Goal: Task Accomplishment & Management: Complete application form

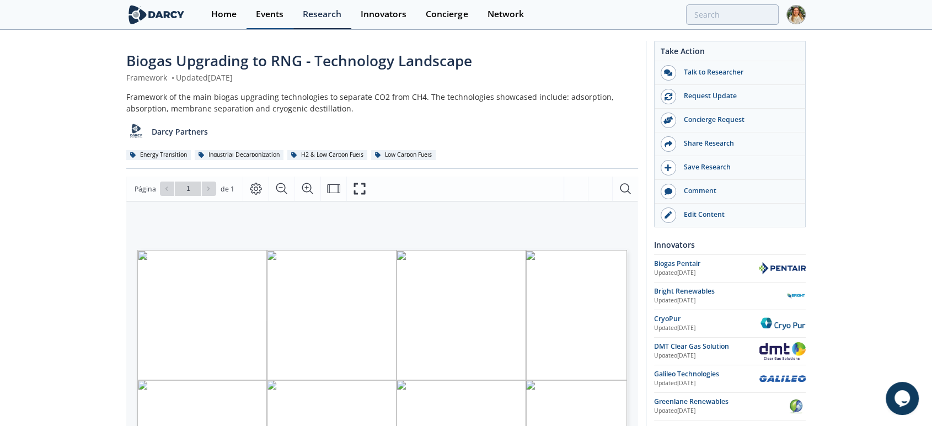
click at [263, 20] on link "Events" at bounding box center [269, 14] width 47 height 29
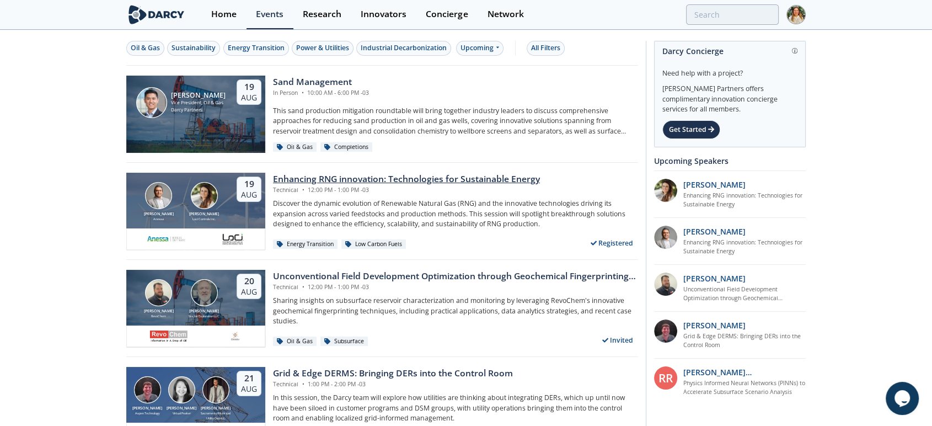
click at [326, 175] on div "Enhancing RNG innovation: Technologies for Sustainable Energy" at bounding box center [406, 179] width 267 height 13
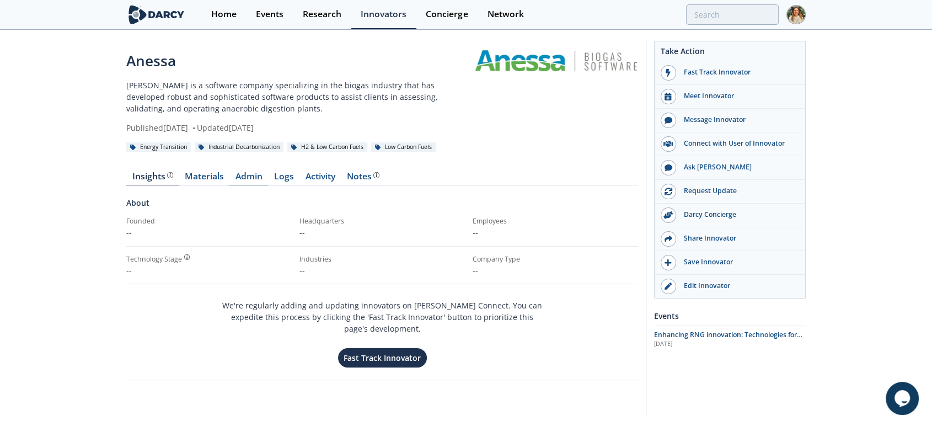
click at [237, 180] on link "Admin" at bounding box center [248, 178] width 39 height 13
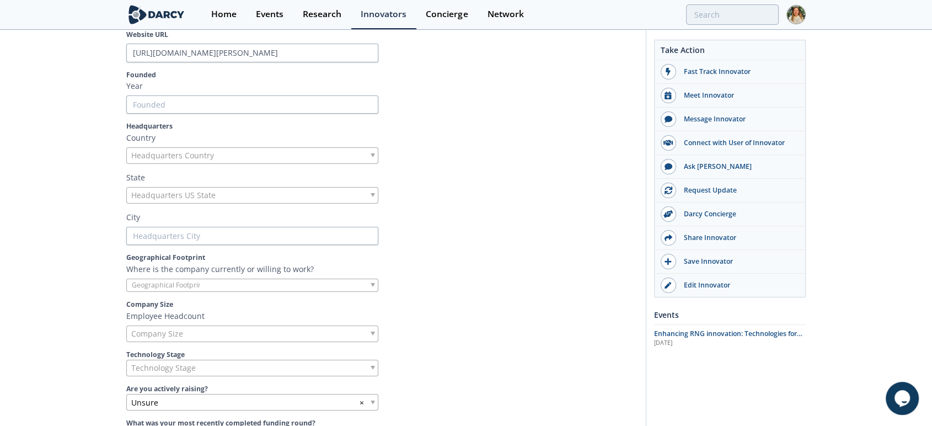
scroll to position [245, 0]
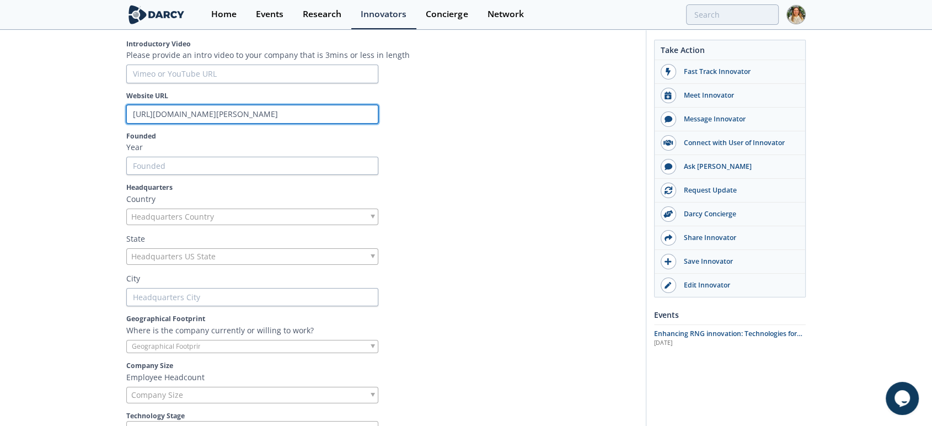
drag, startPoint x: 178, startPoint y: 115, endPoint x: 0, endPoint y: 143, distance: 180.3
type input "[PERSON_NAME][DOMAIN_NAME][URL]"
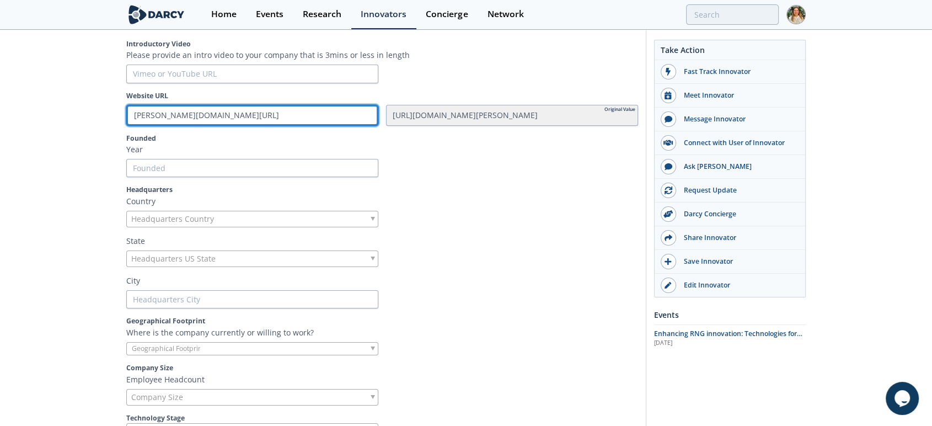
type input "[PERSON_NAME][DOMAIN_NAME]"
type input "anessa.com"
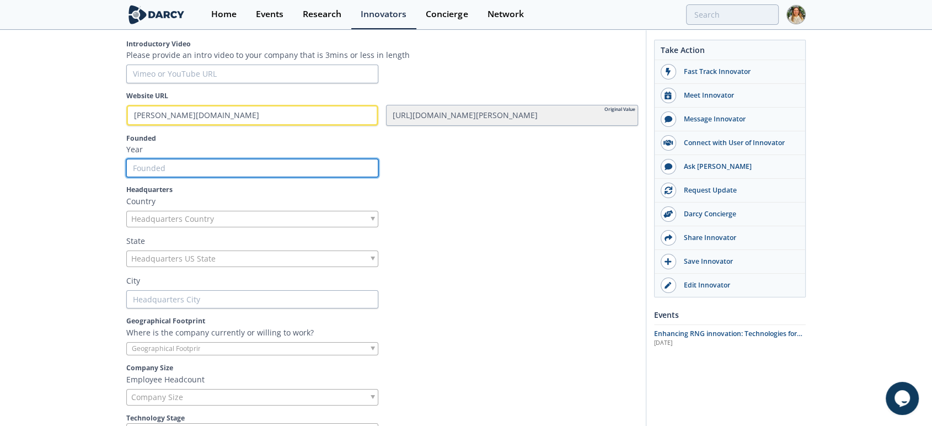
click at [152, 167] on input "Founded" at bounding box center [252, 168] width 252 height 19
type input "2"
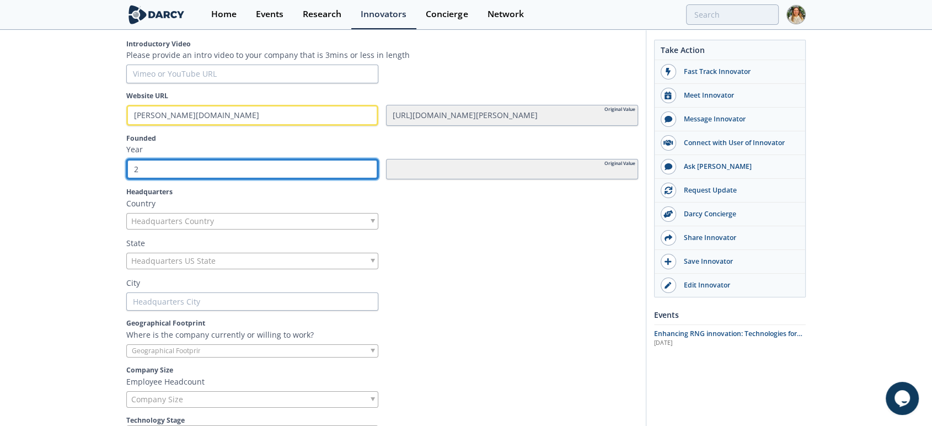
type input "20"
type input "201"
type input "2017"
click at [157, 223] on span "Headquarters Country" at bounding box center [172, 220] width 83 height 15
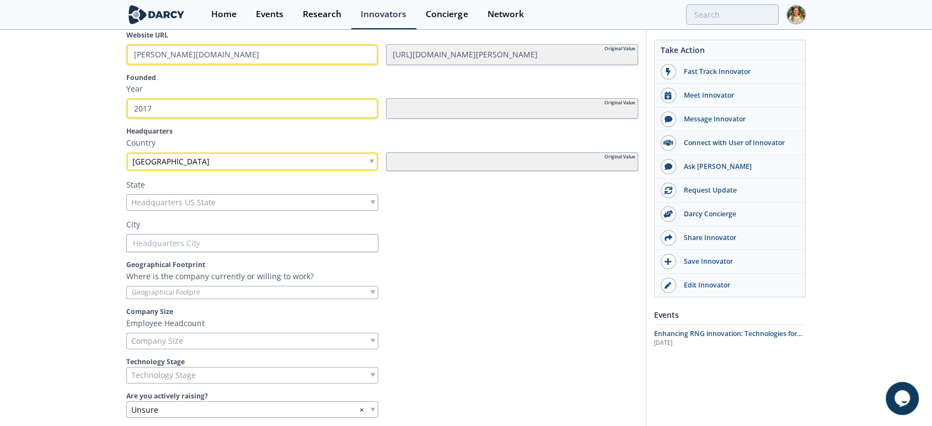
scroll to position [306, 0]
click at [220, 285] on div at bounding box center [252, 292] width 252 height 14
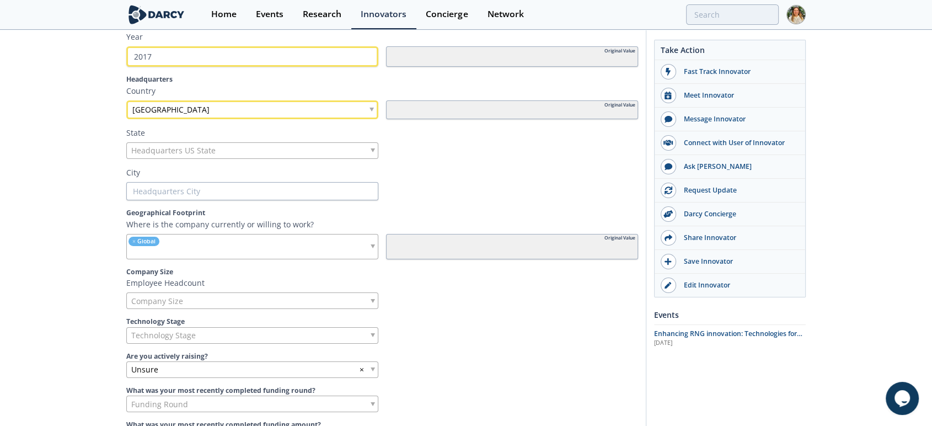
scroll to position [490, 0]
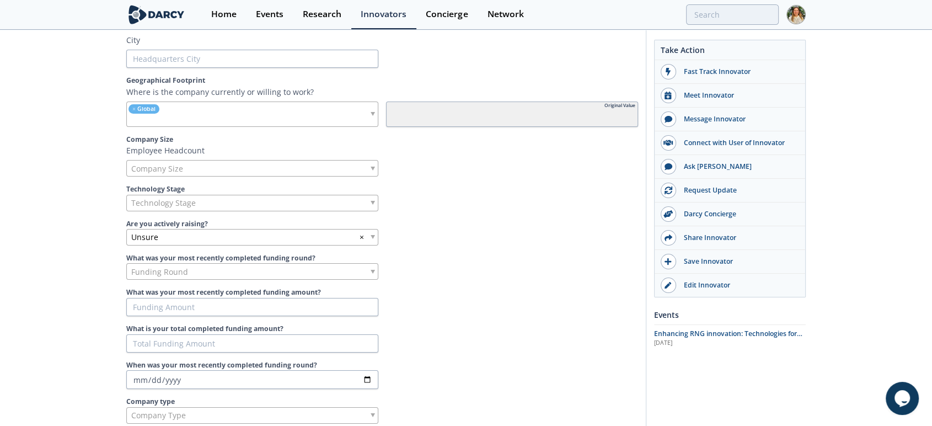
click at [235, 202] on div "Technology Stage" at bounding box center [252, 203] width 252 height 17
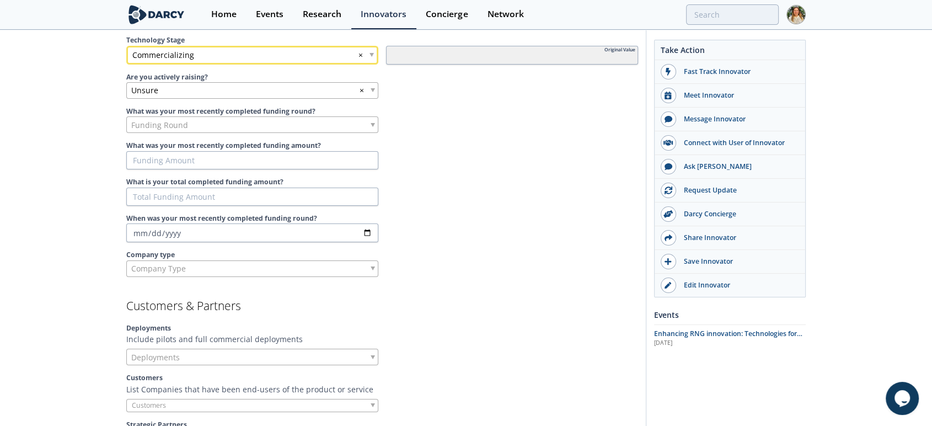
scroll to position [735, 0]
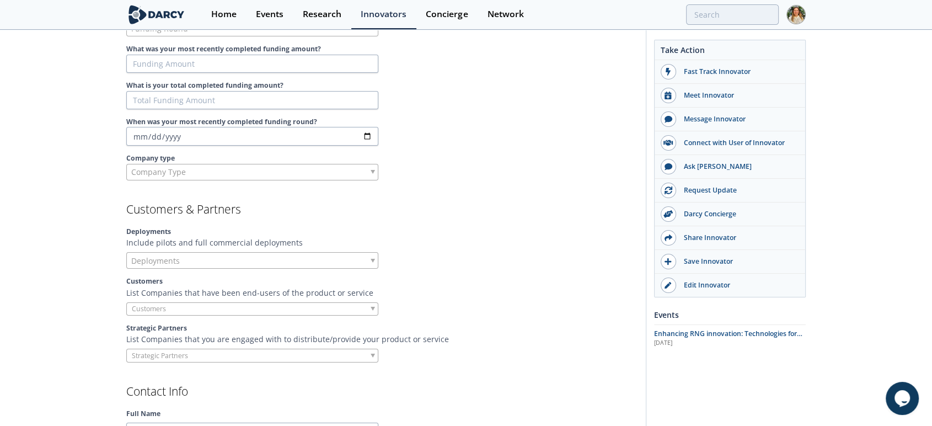
click at [172, 164] on div "Company Type" at bounding box center [252, 172] width 252 height 17
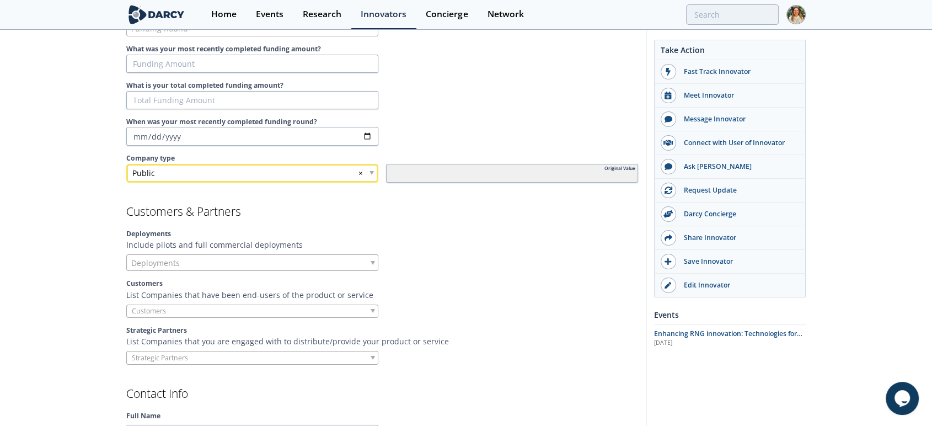
click at [180, 164] on div "Public ×" at bounding box center [252, 173] width 252 height 19
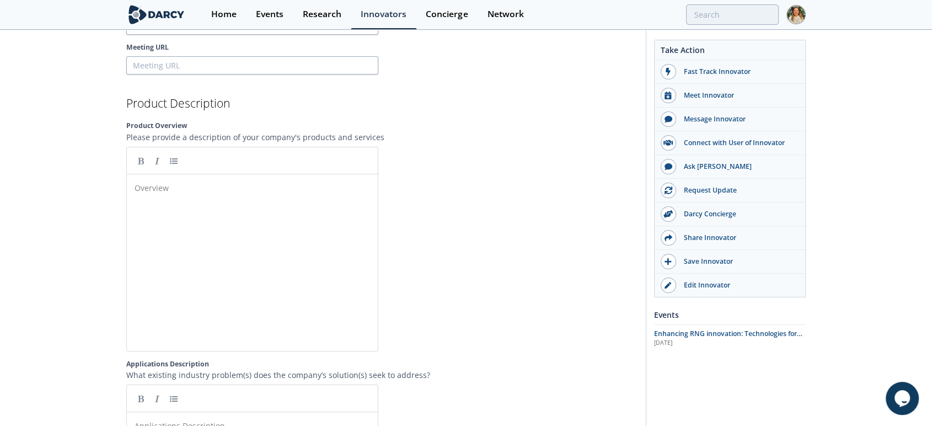
scroll to position [1225, 0]
click at [190, 208] on div "Overview ​" at bounding box center [260, 270] width 256 height 182
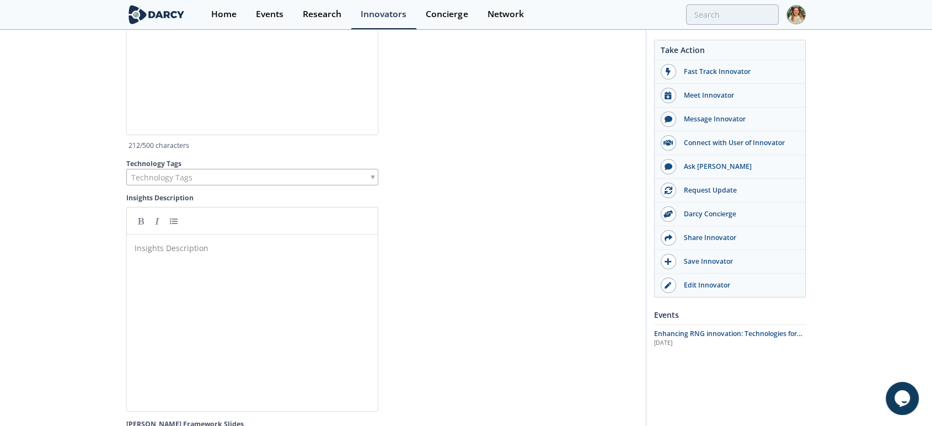
scroll to position [2634, 0]
click at [195, 174] on div "Technology Tags" at bounding box center [252, 175] width 252 height 17
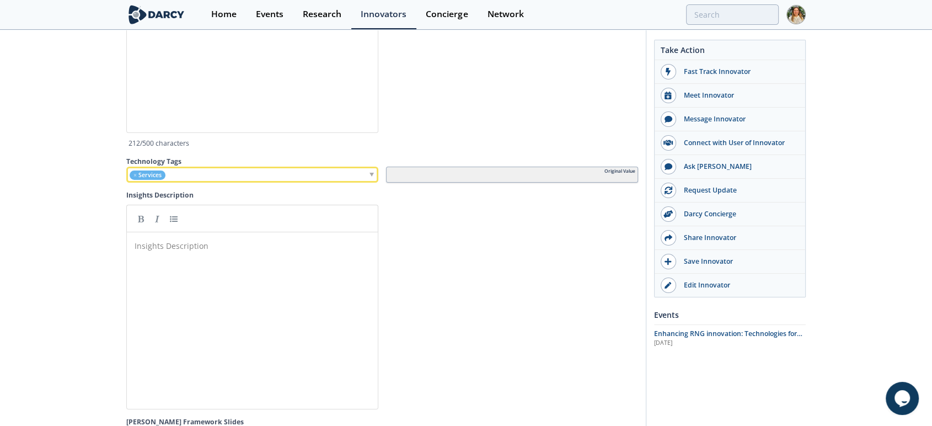
scroll to position [4, 0]
click at [194, 240] on pre "​" at bounding box center [256, 246] width 249 height 12
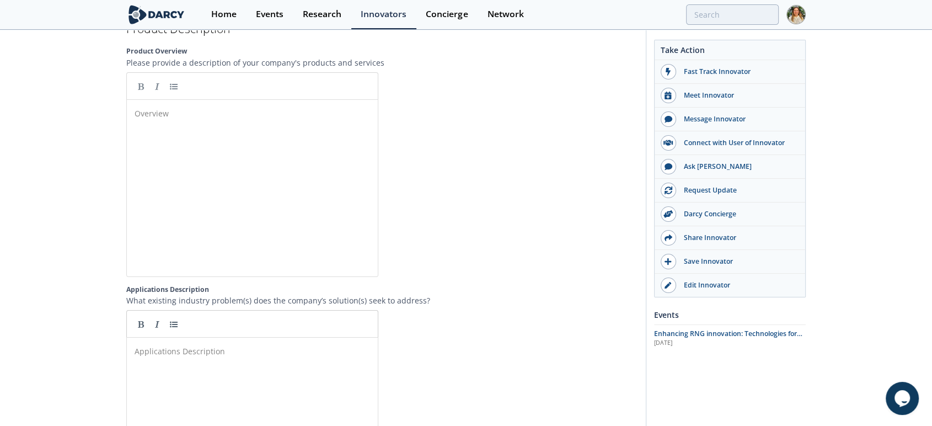
scroll to position [1225, 0]
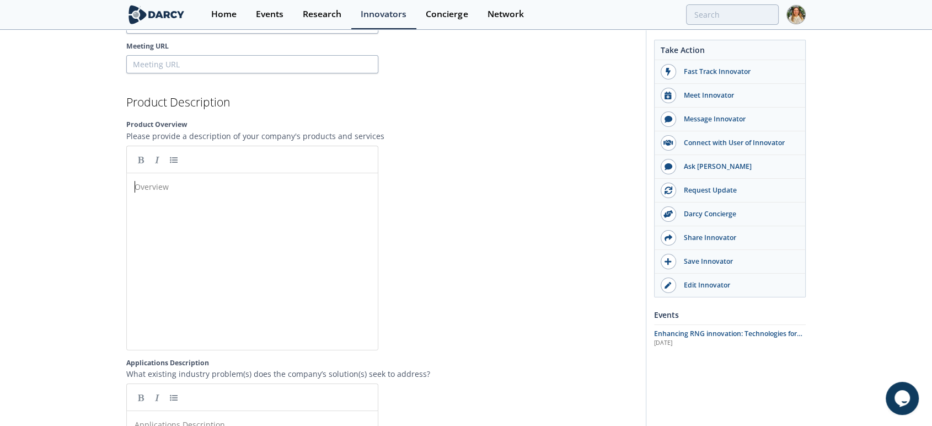
click at [200, 229] on div "Overview ​" at bounding box center [260, 270] width 256 height 182
paste textarea
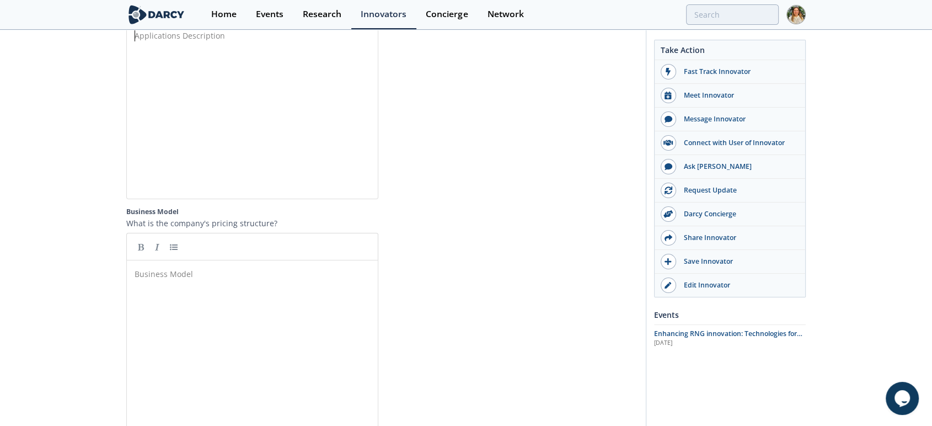
scroll to position [4, 0]
click at [223, 117] on div "Applications Description ​" at bounding box center [260, 119] width 256 height 182
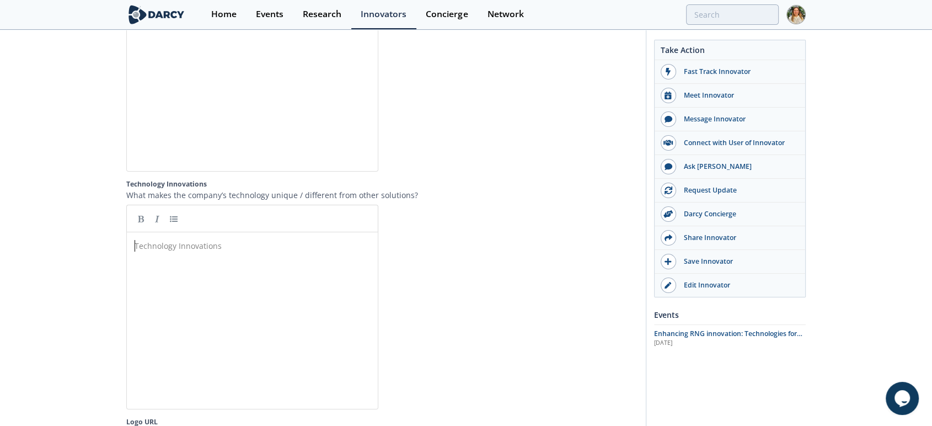
click at [168, 251] on pre "​" at bounding box center [256, 246] width 249 height 12
paste textarea "Key Technology Innovation"
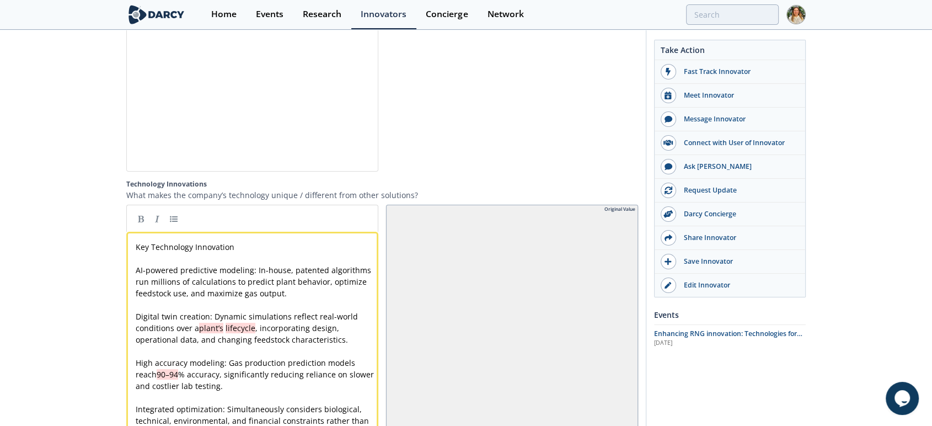
scroll to position [1993, 0]
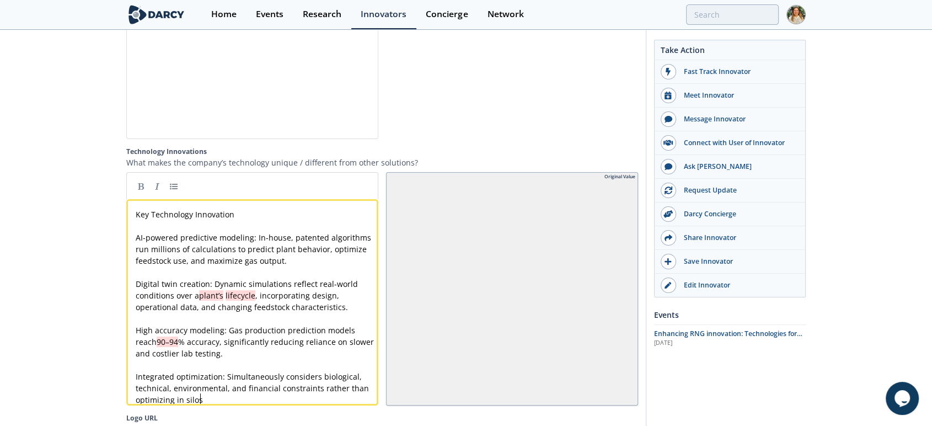
type textarea "Key Technology Innovation"
drag, startPoint x: 242, startPoint y: 229, endPoint x: 10, endPoint y: 220, distance: 232.3
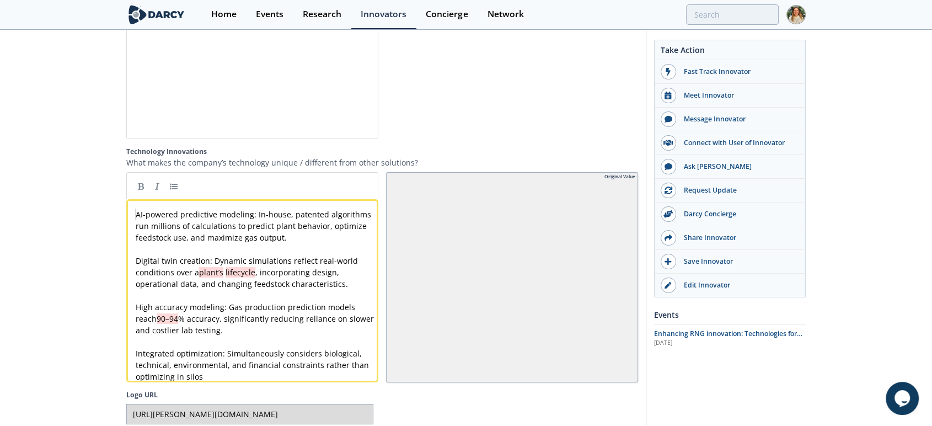
click at [215, 382] on pre "Integrated optimization: Simultaneously considers biological, technical, enviro…" at bounding box center [256, 364] width 247 height 35
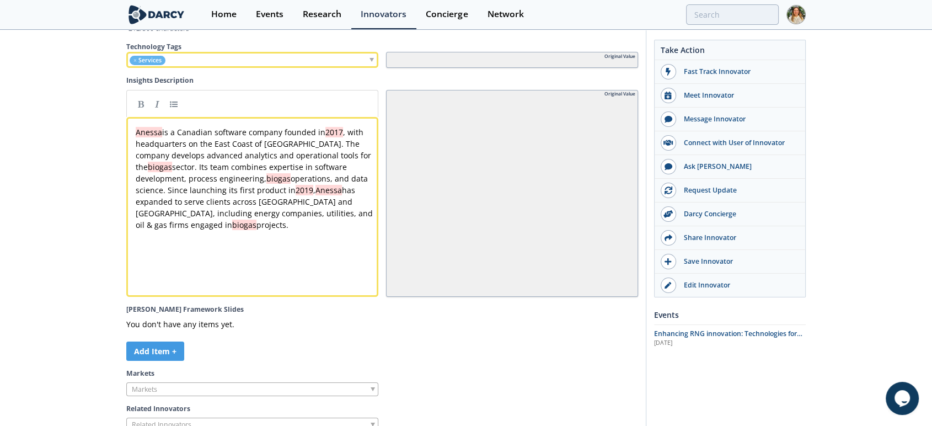
scroll to position [2850, 0]
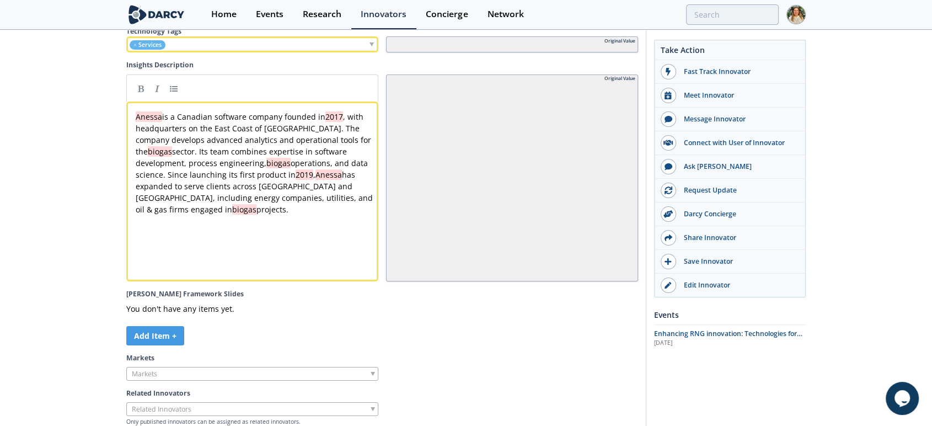
click at [194, 215] on pre "Anessa is a Canadian software company founded in 2017 , with headquarters on th…" at bounding box center [256, 163] width 247 height 104
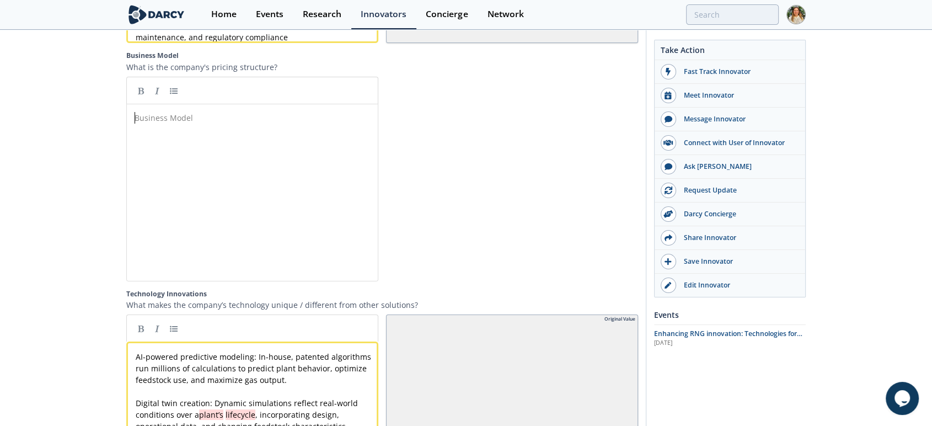
scroll to position [4, 0]
click at [192, 159] on div "Business Model ​" at bounding box center [260, 201] width 256 height 182
paste textarea "Business Model"
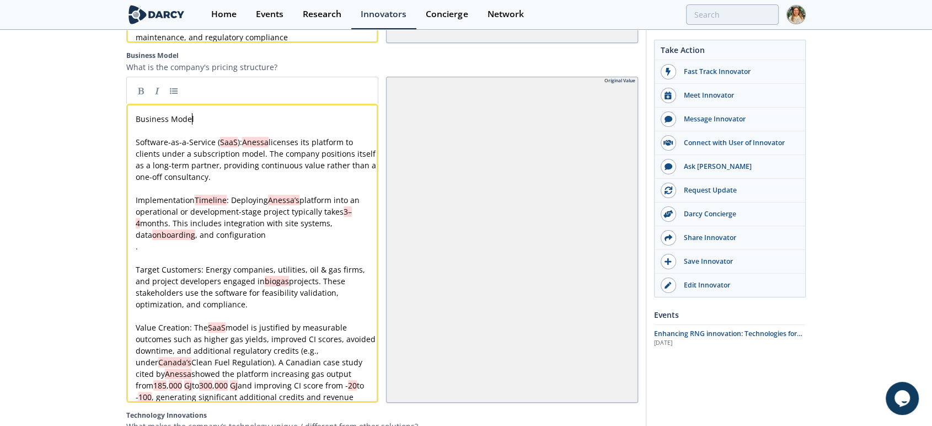
type textarea "Business Model"
drag, startPoint x: 214, startPoint y: 136, endPoint x: 0, endPoint y: 147, distance: 214.2
type textarea "Business Model"
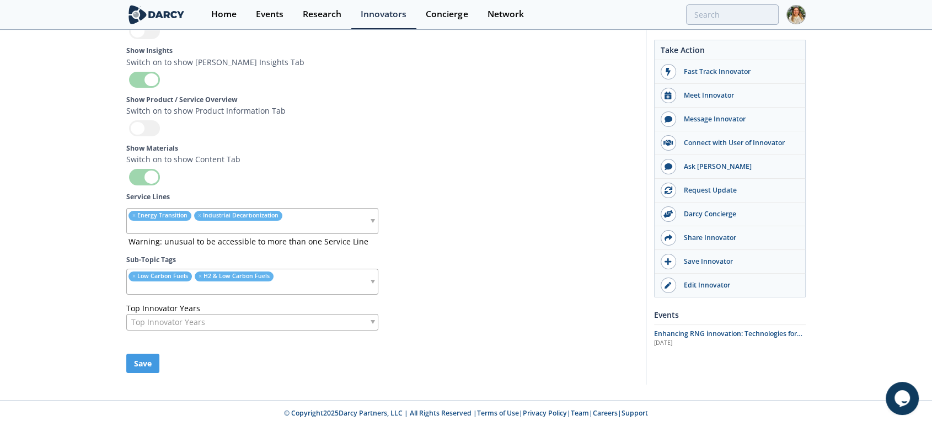
scroll to position [3740, 0]
click at [137, 366] on button "Save" at bounding box center [142, 362] width 33 height 19
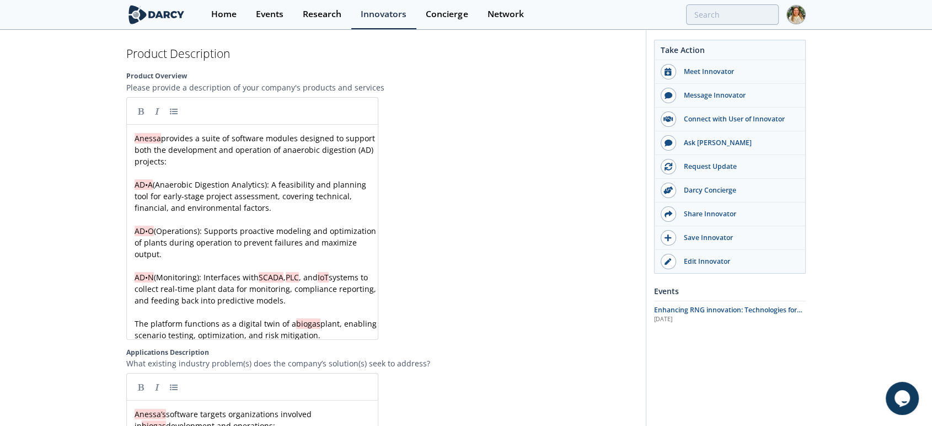
scroll to position [1268, 0]
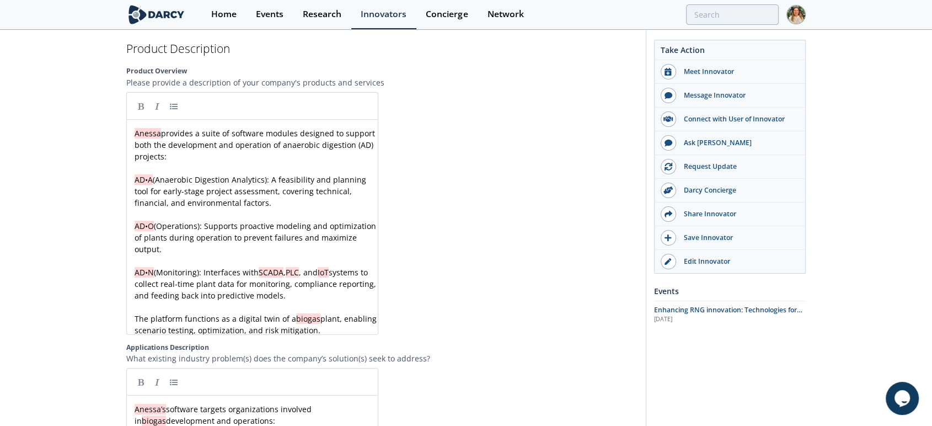
click at [212, 162] on pre "​" at bounding box center [256, 168] width 249 height 12
click at [205, 130] on div "xxxxxxxxxx Anessa provides a suite of software modules designed to support both…" at bounding box center [256, 231] width 249 height 208
click at [176, 131] on span "Anessa provides a suite of software modules designed to support both the develo…" at bounding box center [256, 145] width 243 height 34
type textarea "provides"
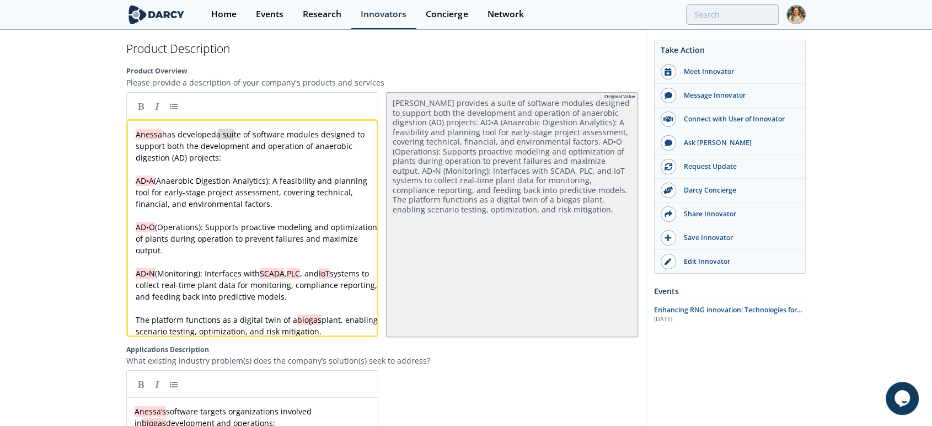
type textarea "a suite of"
type textarea "s"
type textarea "a"
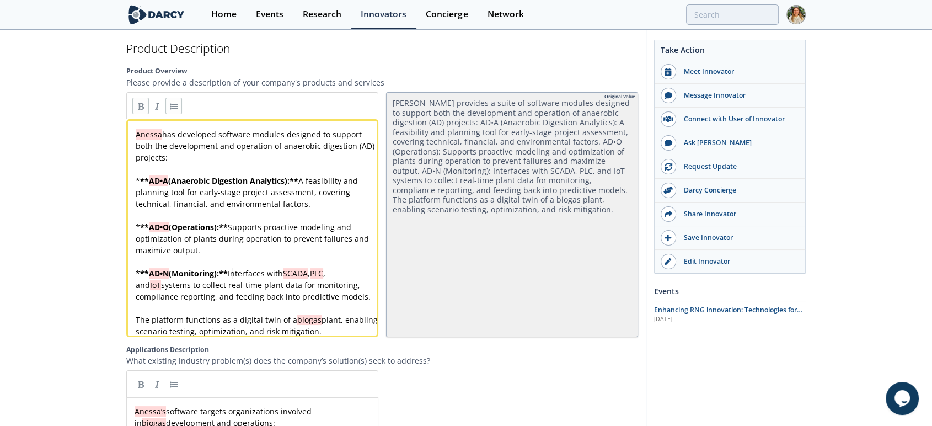
click at [170, 272] on div "x Anessa has developed software modules designed to support both the developmen…" at bounding box center [256, 232] width 247 height 208
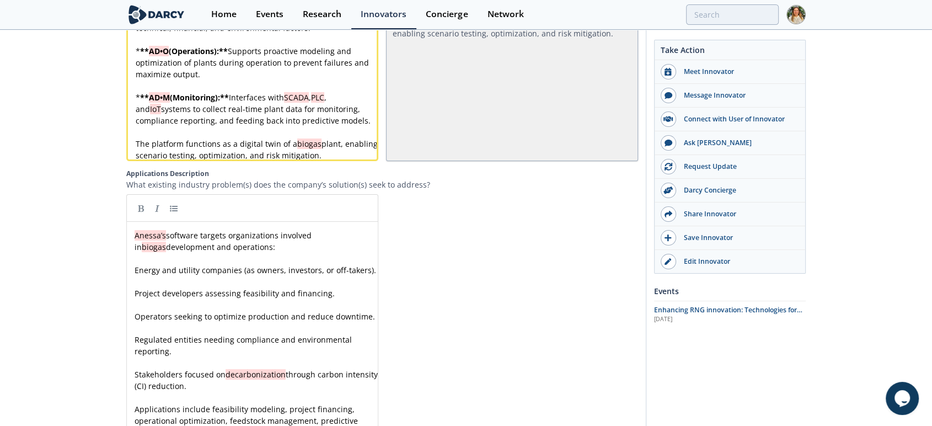
scroll to position [1513, 0]
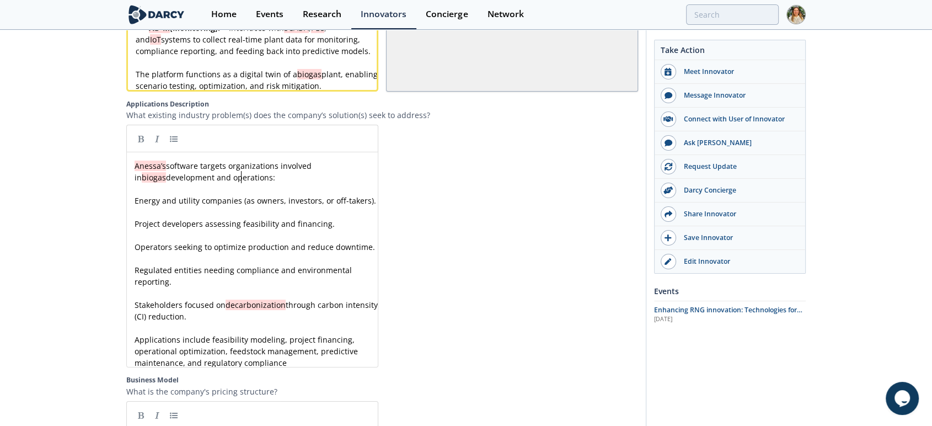
click at [254, 180] on pre "Anessa’s software targets organizations involved in biogas development and oper…" at bounding box center [256, 171] width 249 height 23
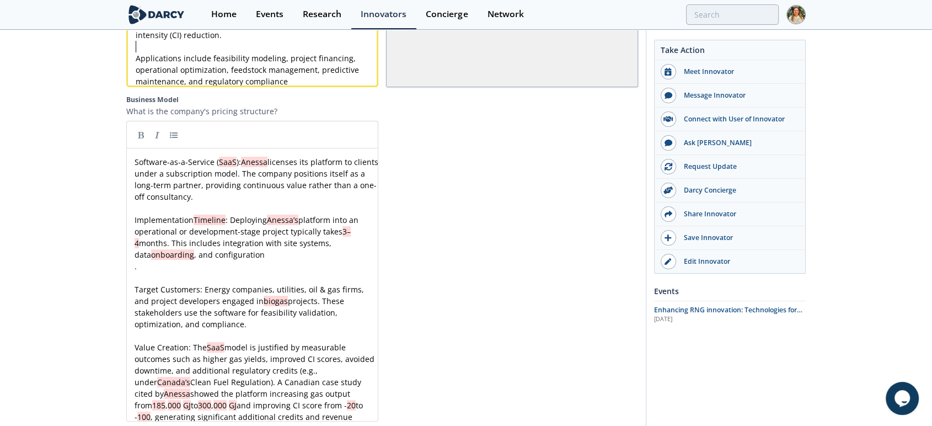
scroll to position [1819, 0]
click at [136, 175] on div "x Software-as-a-Service ( SaaS ): Anessa licenses its platform to clients under…" at bounding box center [256, 289] width 249 height 266
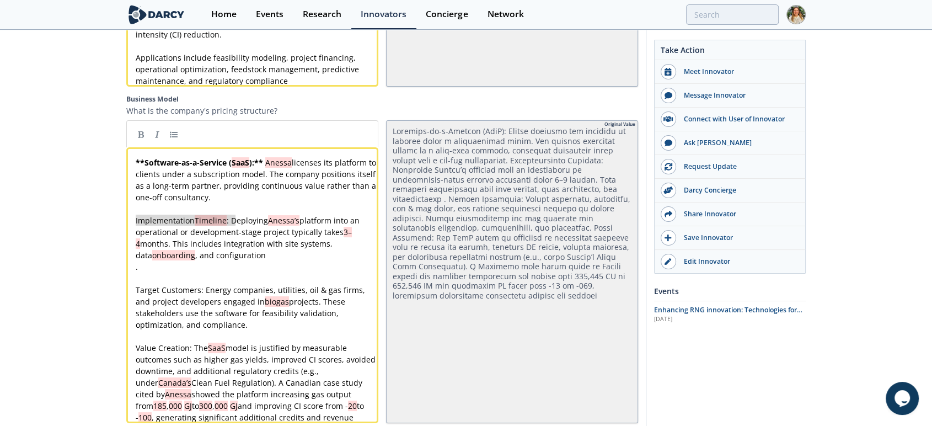
type textarea "Implementation Timeline:"
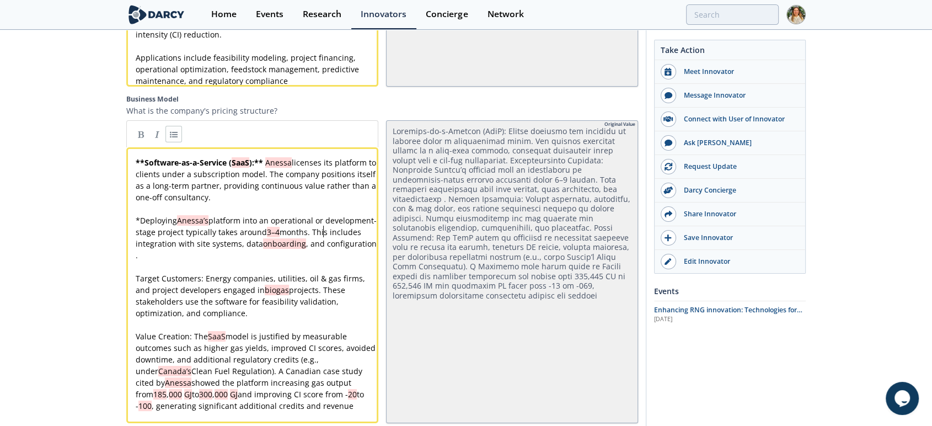
type textarea "–"
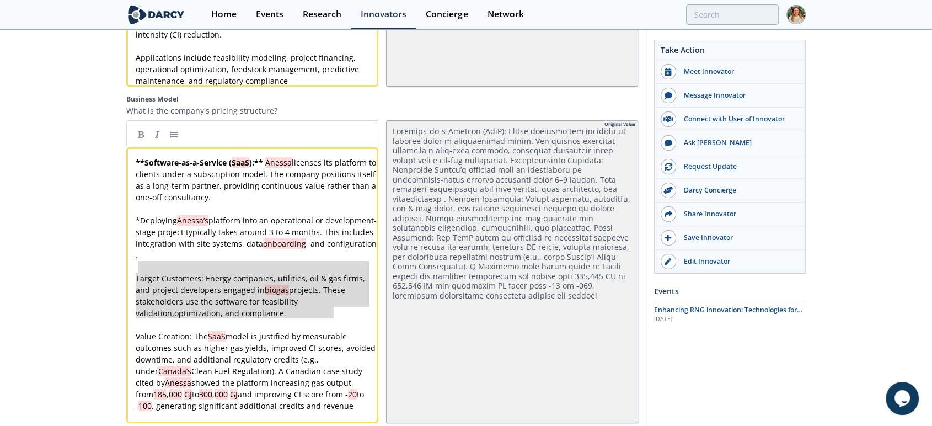
type textarea "Target Customers: Energy companies, utilities, oil & gas firms, and project dev…"
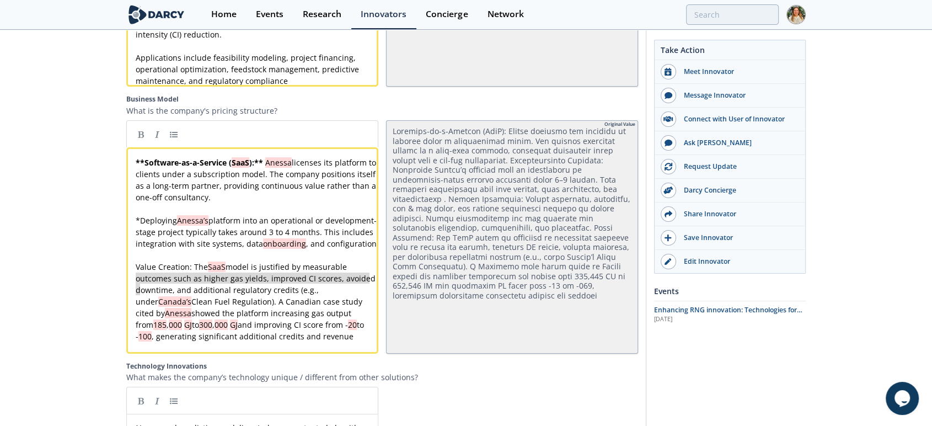
type textarea "Value Creation: The SaaS model is justified by measurable outcomes such as high…"
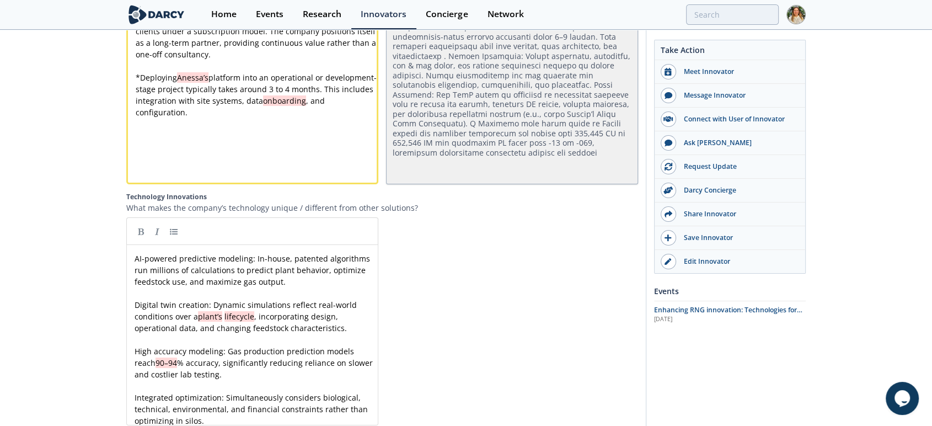
scroll to position [2003, 0]
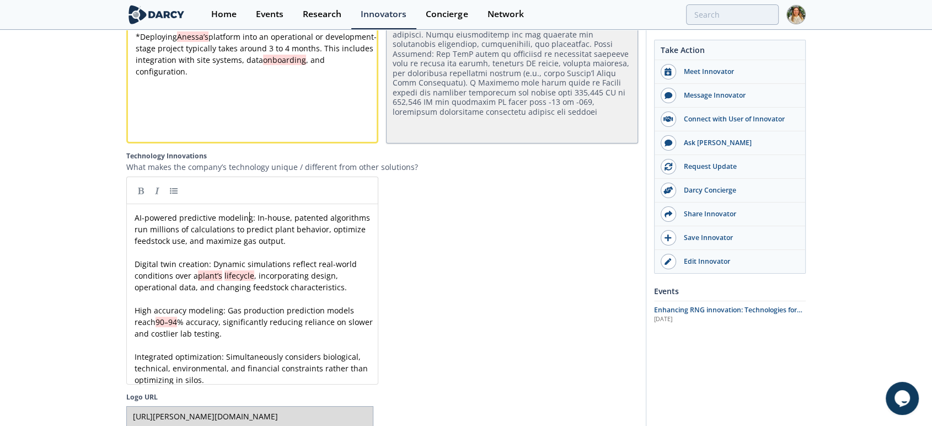
click at [249, 228] on div "x AI-powered predictive modeling: In-house, patented algorithms run millions of…" at bounding box center [256, 299] width 249 height 174
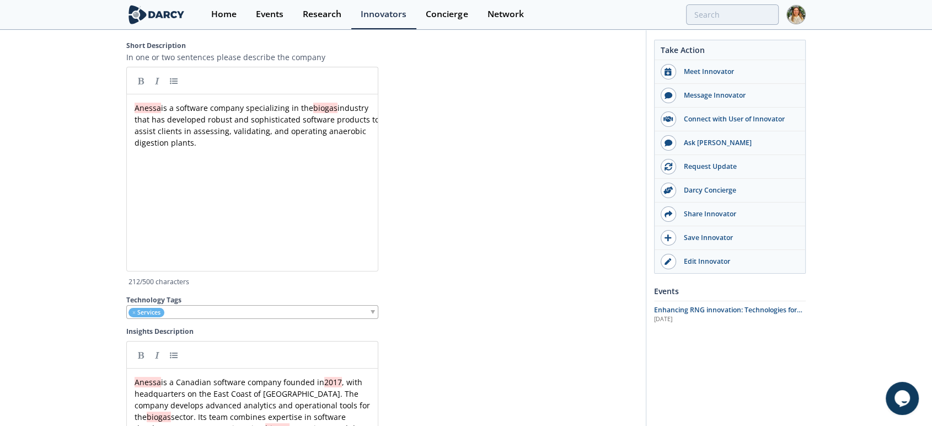
scroll to position [2448, 0]
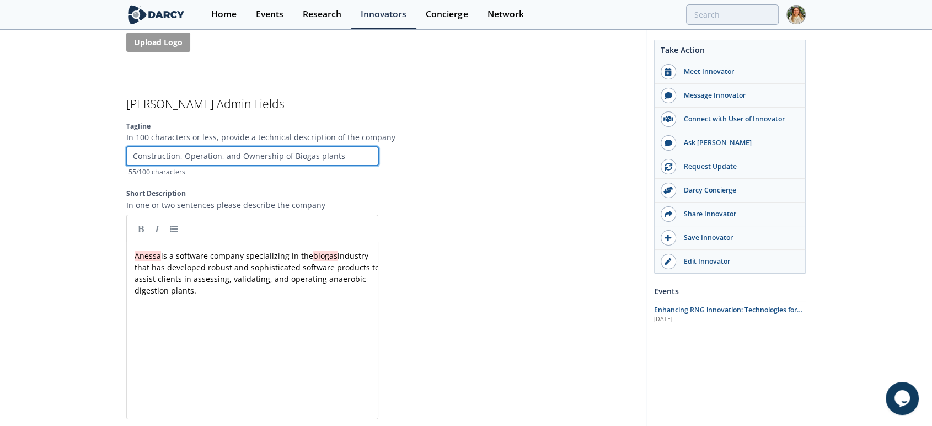
click at [364, 165] on input "Construction, Operation, and Ownership of Biogas plants" at bounding box center [252, 156] width 252 height 19
type input "Sa"
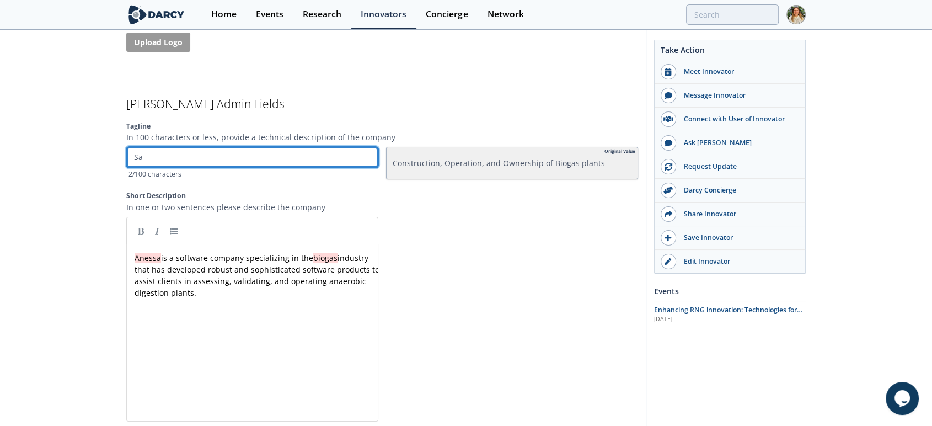
type input "Saa"
type input "SaaS"
type input "SaaS,"
type input "SaaS, B"
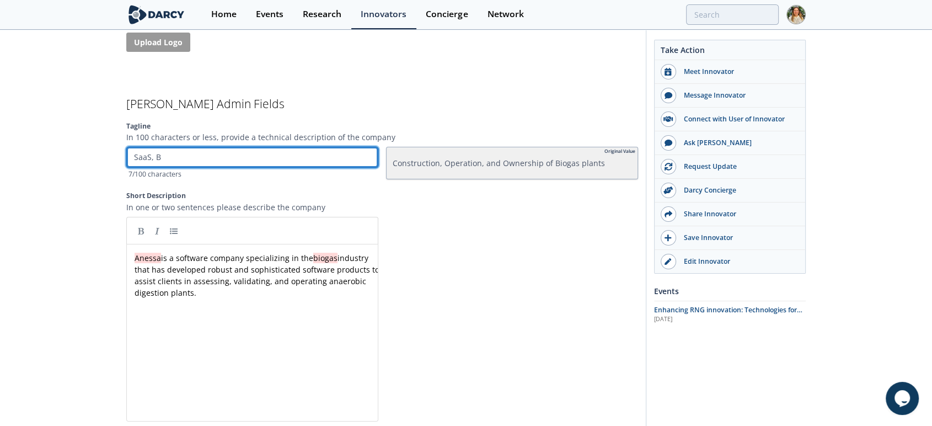
type input "SaaS, Bi"
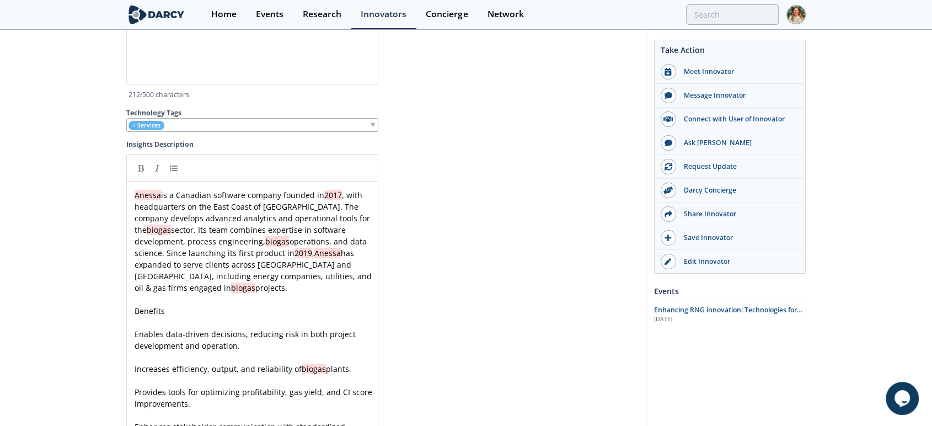
scroll to position [2816, 0]
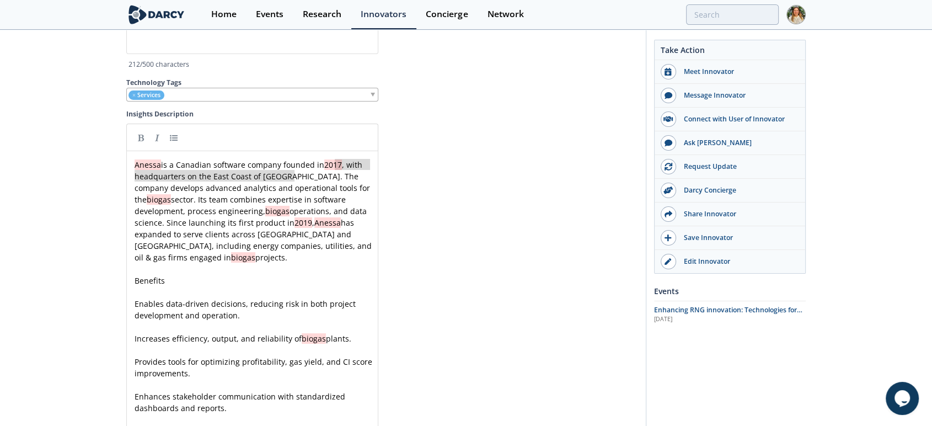
drag, startPoint x: 337, startPoint y: 186, endPoint x: 291, endPoint y: 202, distance: 48.3
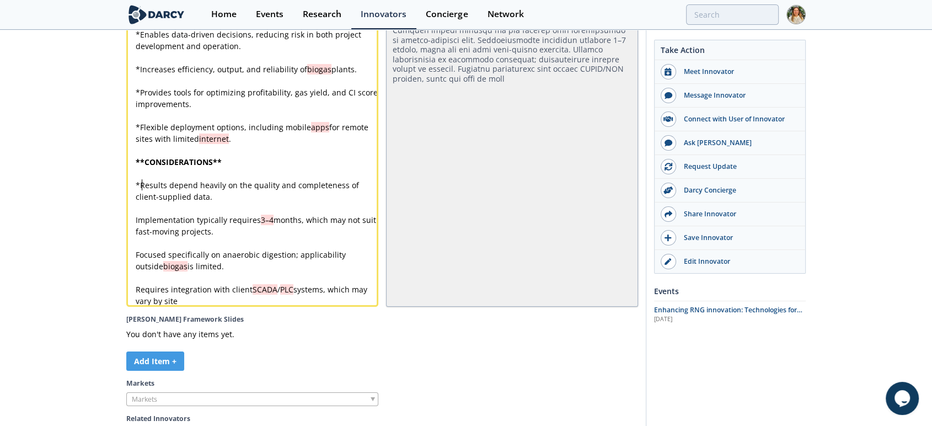
scroll to position [3112, 0]
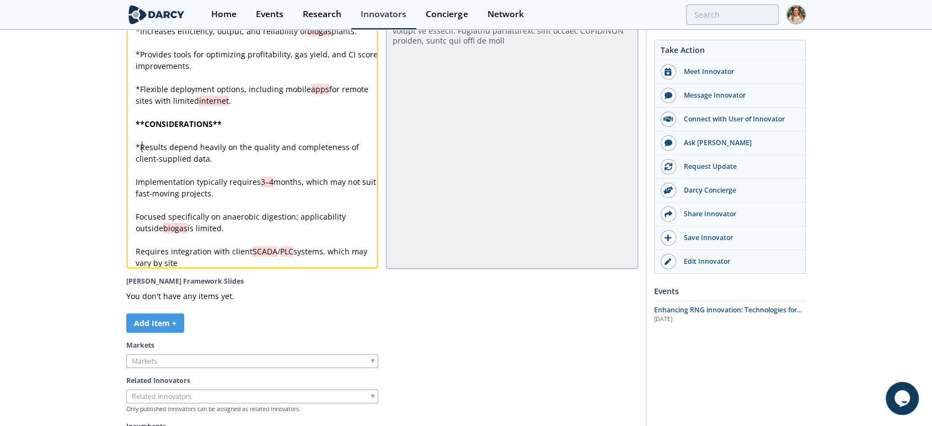
click at [213, 170] on div "x Anessa is a Canadian software company founded in 2017 . The company develops …" at bounding box center [256, 65] width 247 height 405
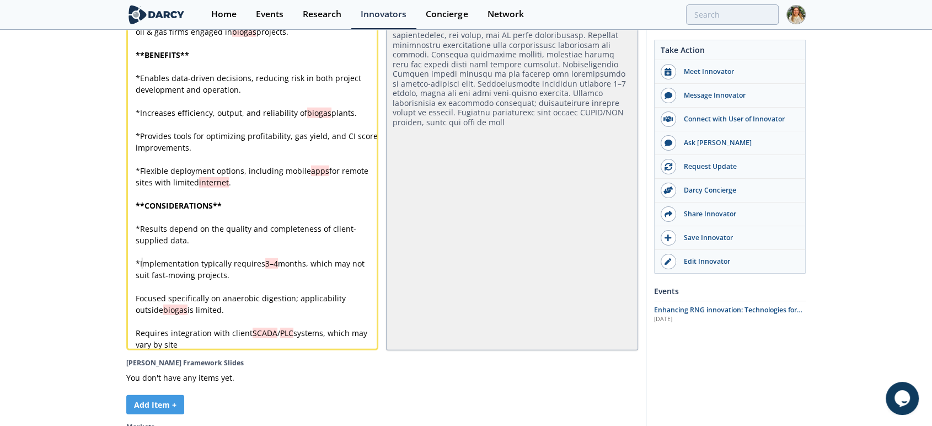
scroll to position [3051, 0]
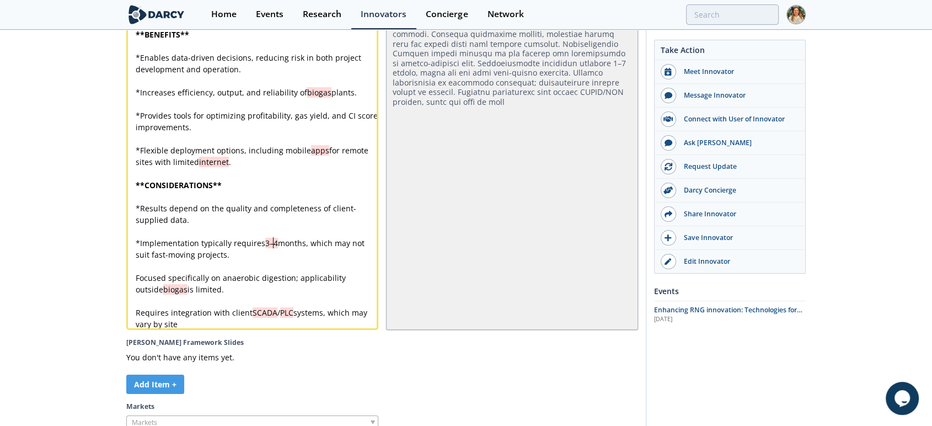
drag, startPoint x: 272, startPoint y: 265, endPoint x: 279, endPoint y: 269, distance: 8.1
click at [274, 265] on div "x Anessa is a Canadian software company founded in 2017 . The company develops …" at bounding box center [256, 126] width 247 height 405
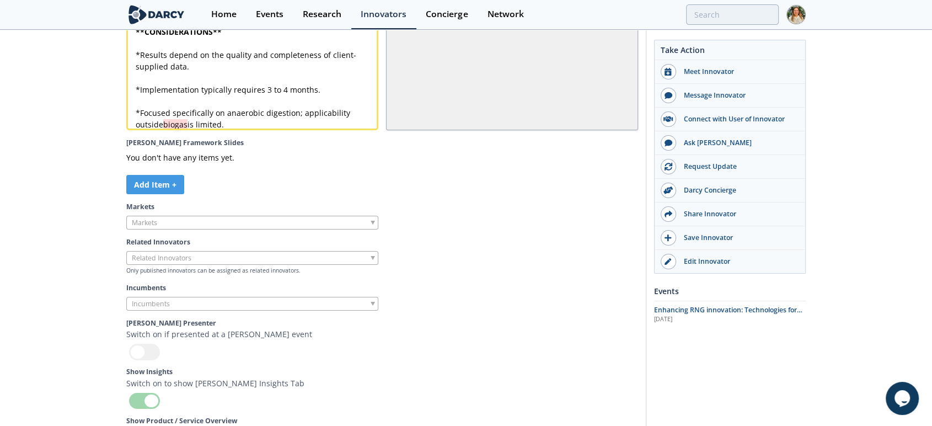
scroll to position [3235, 0]
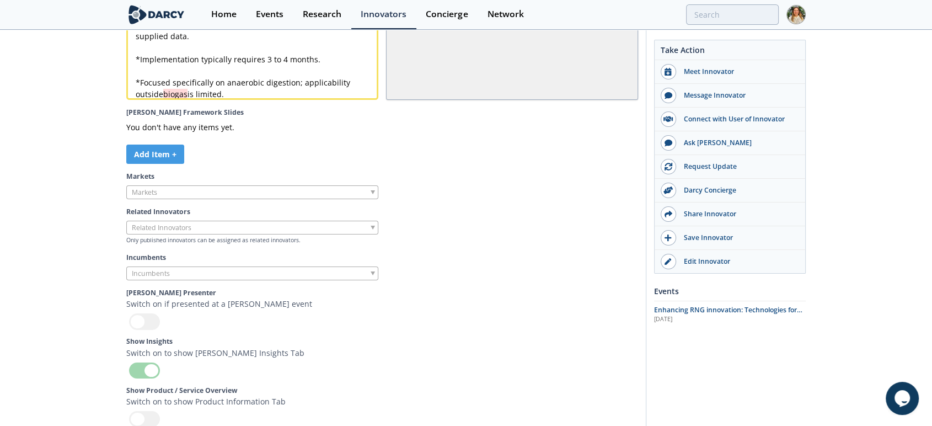
click at [246, 199] on div at bounding box center [252, 192] width 252 height 14
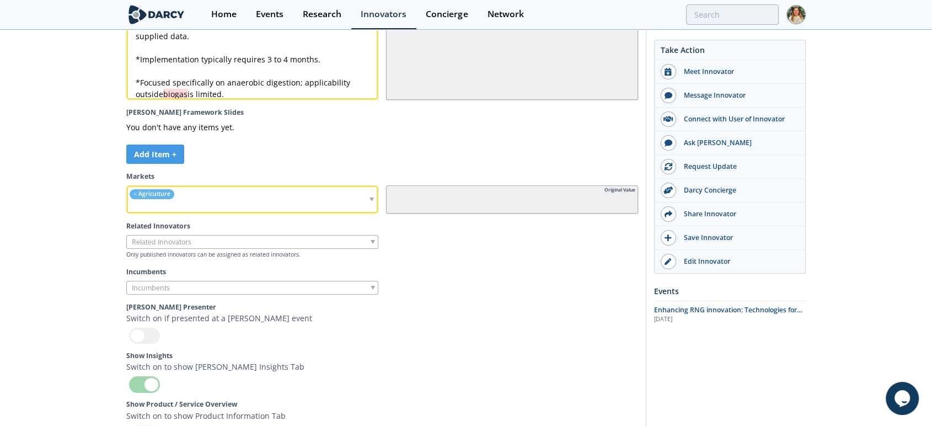
click at [239, 212] on input "search" at bounding box center [193, 206] width 131 height 12
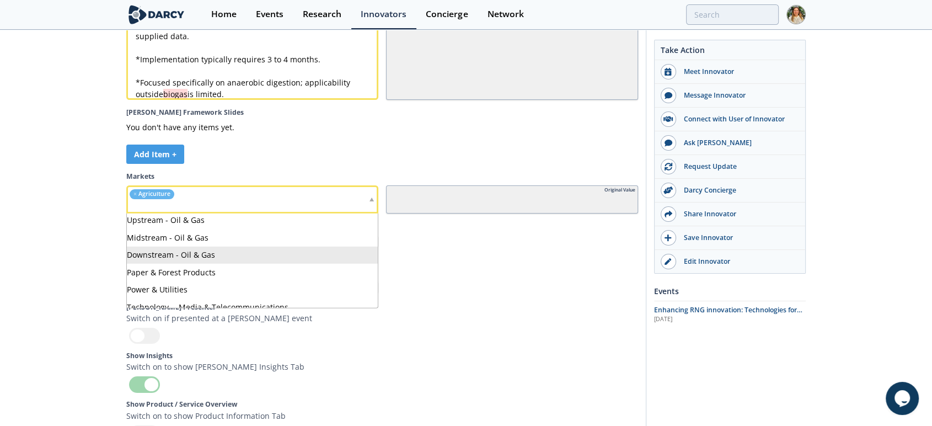
scroll to position [270, 0]
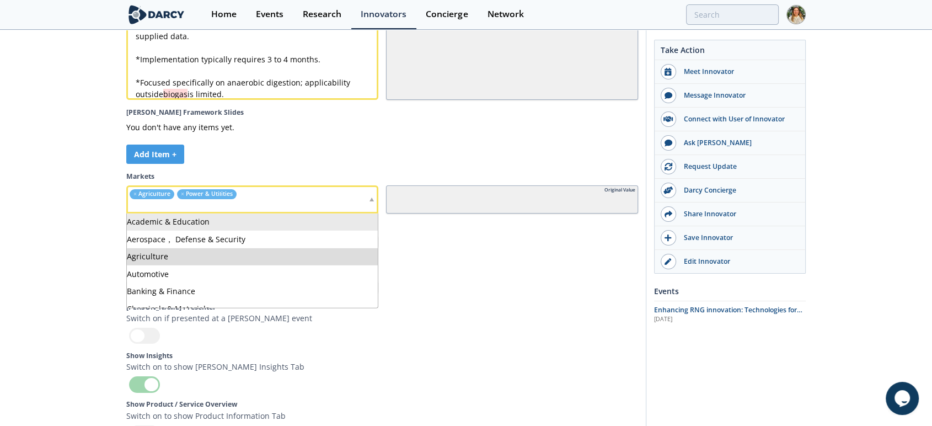
click at [265, 212] on input "search" at bounding box center [225, 206] width 194 height 12
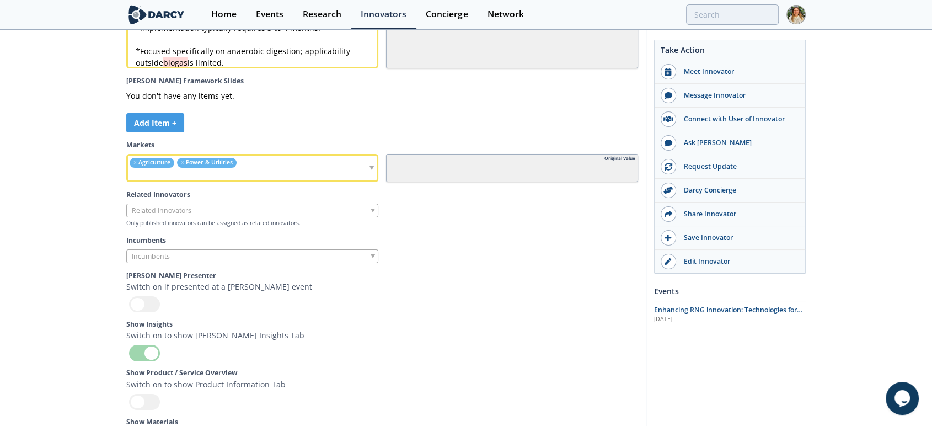
scroll to position [3296, 0]
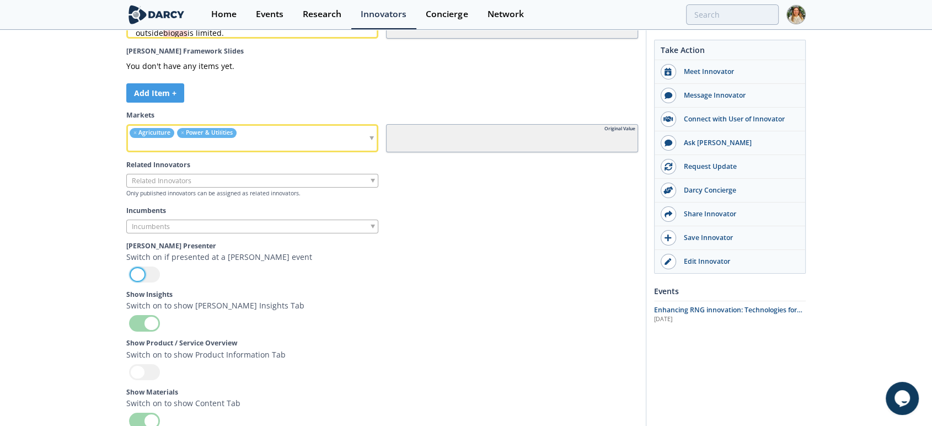
click at [143, 282] on div at bounding box center [144, 274] width 31 height 16
click at [0, 0] on input "checkbox" at bounding box center [0, 0] width 0 height 0
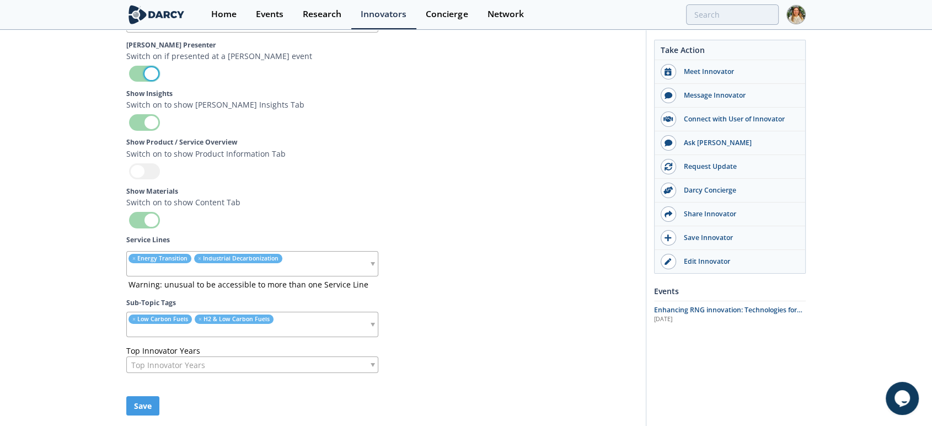
scroll to position [3541, 0]
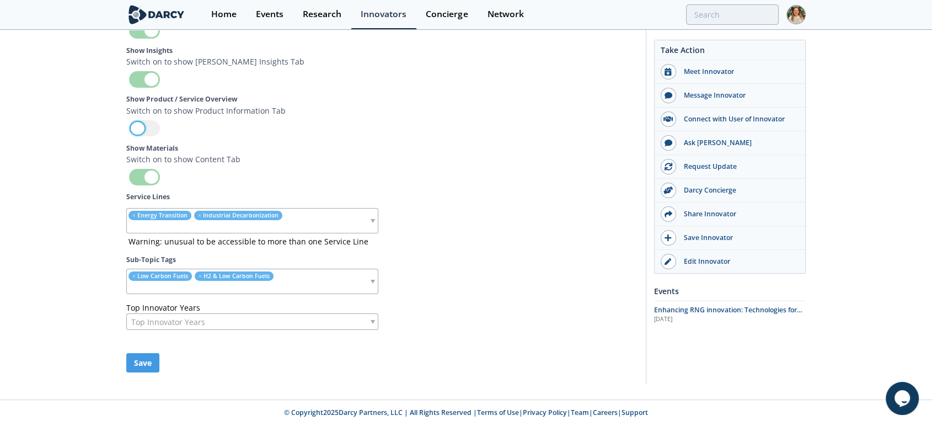
click at [154, 136] on div at bounding box center [144, 128] width 31 height 16
click at [0, 0] on input "checkbox" at bounding box center [0, 0] width 0 height 0
click at [150, 365] on button "Save" at bounding box center [142, 362] width 33 height 19
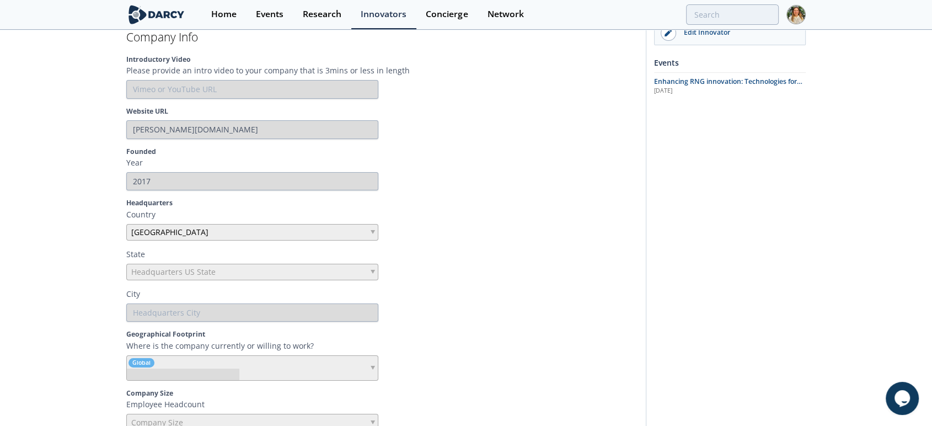
scroll to position [0, 0]
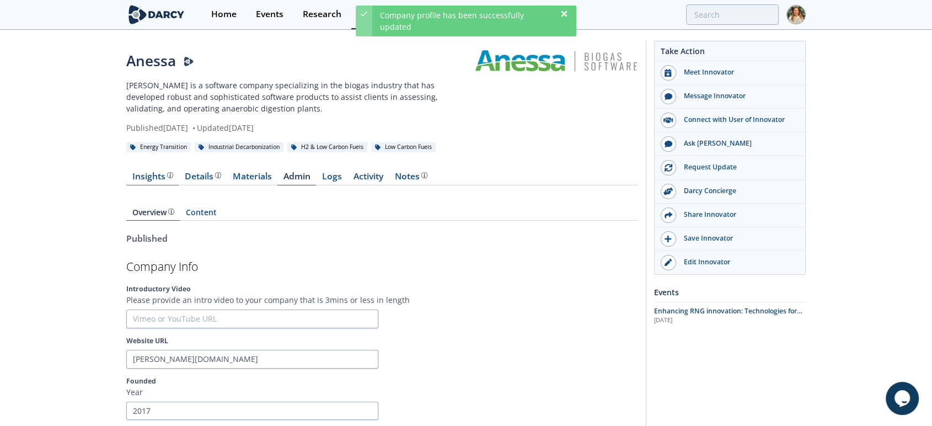
click at [154, 178] on div "Insights" at bounding box center [152, 176] width 41 height 9
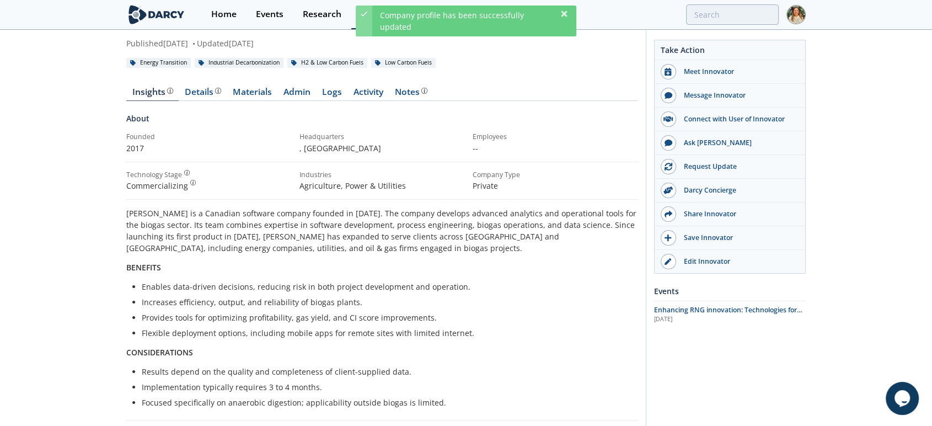
scroll to position [31, 0]
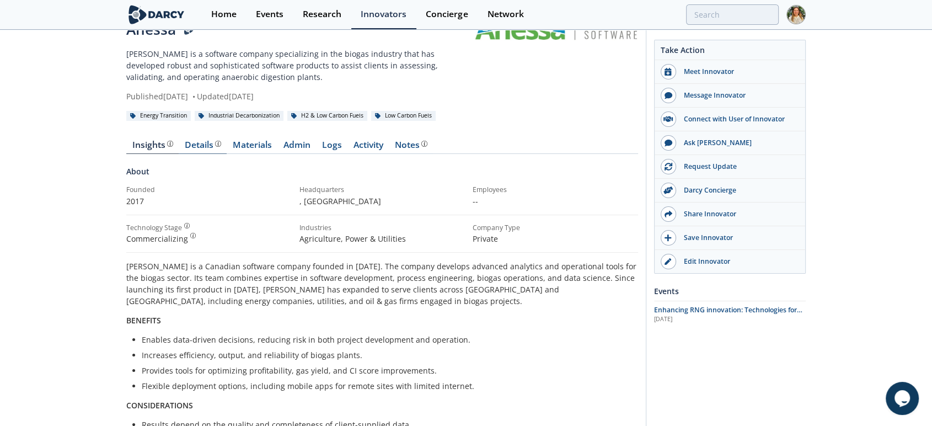
click at [203, 141] on div "Details Product overview, business model, technology and applications as added …" at bounding box center [203, 145] width 36 height 9
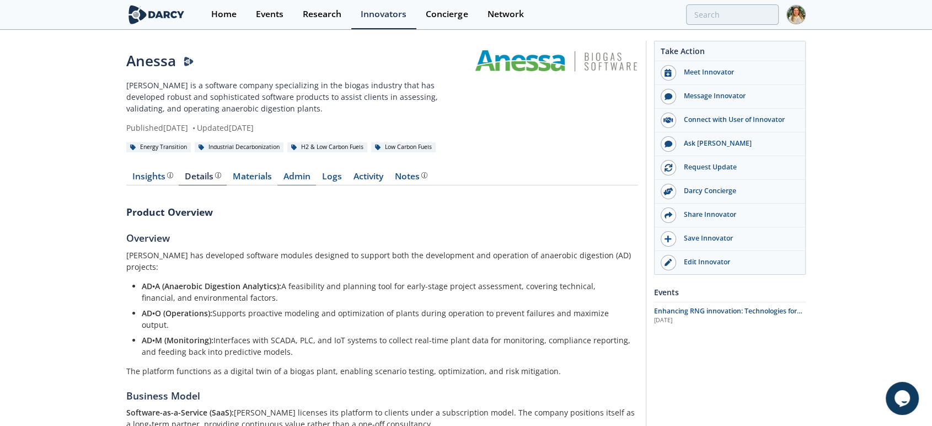
click at [299, 184] on link "Admin" at bounding box center [296, 178] width 39 height 13
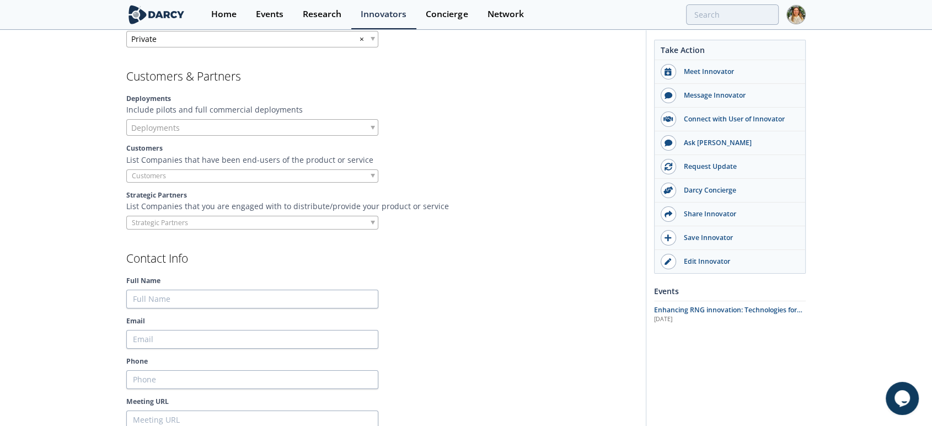
scroll to position [857, 0]
click at [170, 221] on input "search" at bounding box center [169, 224] width 84 height 12
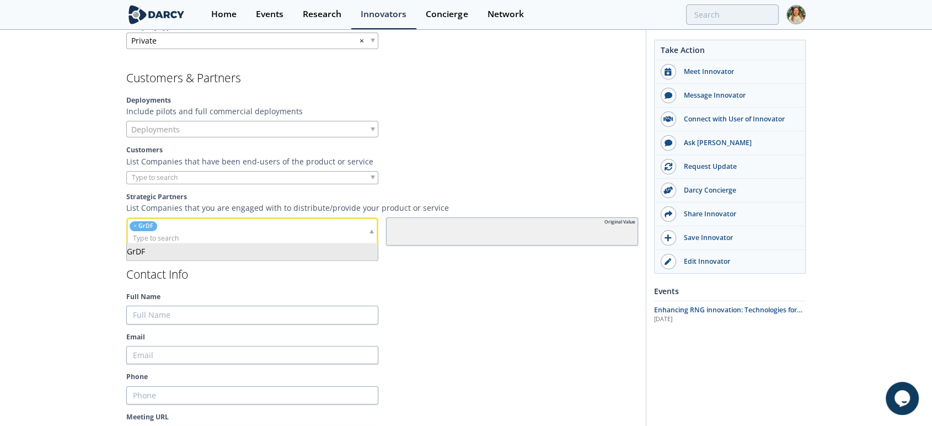
drag, startPoint x: 136, startPoint y: 167, endPoint x: 144, endPoint y: 174, distance: 11.3
click at [143, 174] on div "Customers List Companies that have been end-users of the product or service" at bounding box center [382, 164] width 512 height 39
click at [145, 174] on input "search" at bounding box center [169, 177] width 84 height 12
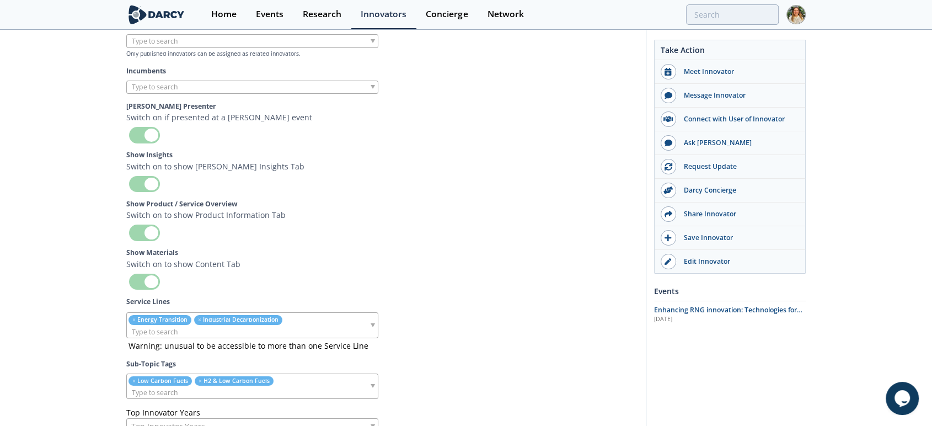
scroll to position [3583, 0]
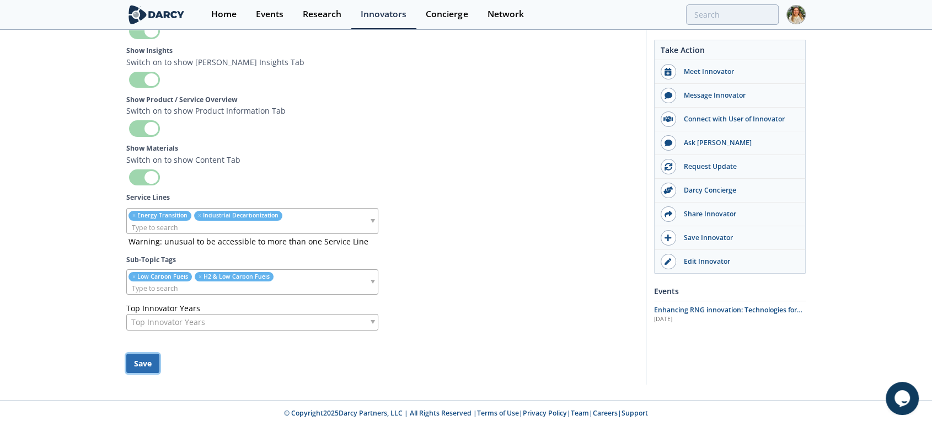
drag, startPoint x: 133, startPoint y: 367, endPoint x: 144, endPoint y: 366, distance: 11.6
click at [133, 367] on button "Save" at bounding box center [142, 362] width 33 height 19
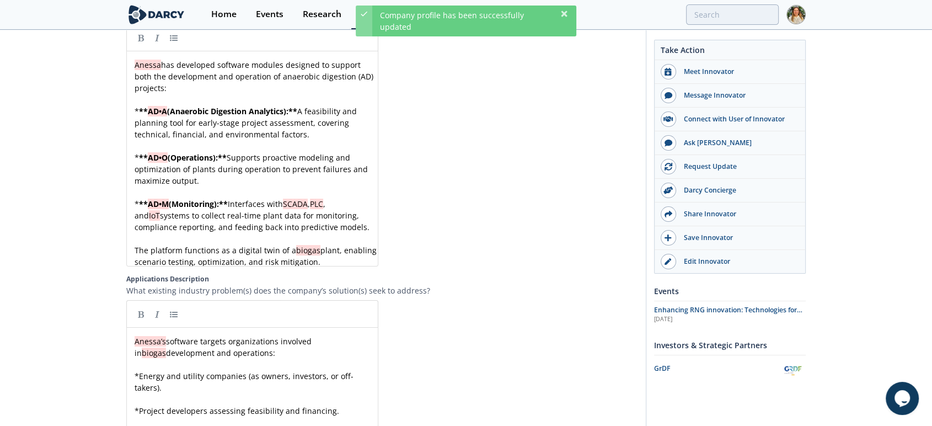
scroll to position [0, 0]
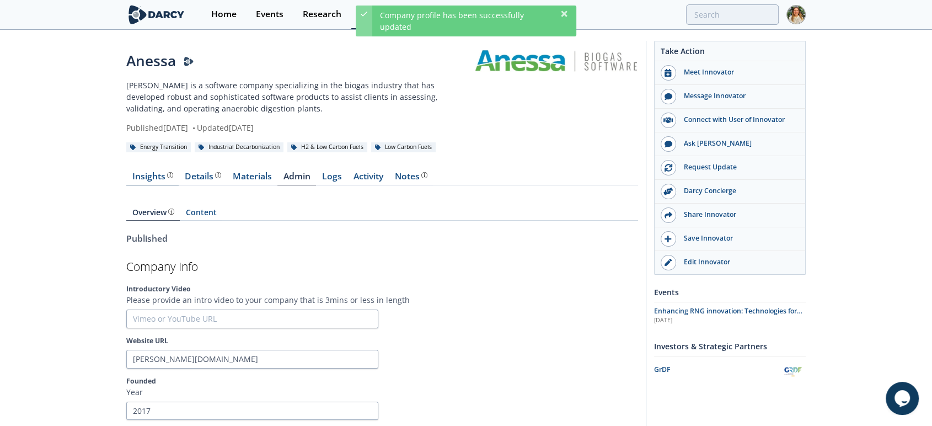
click at [153, 172] on div "Insights" at bounding box center [152, 176] width 41 height 9
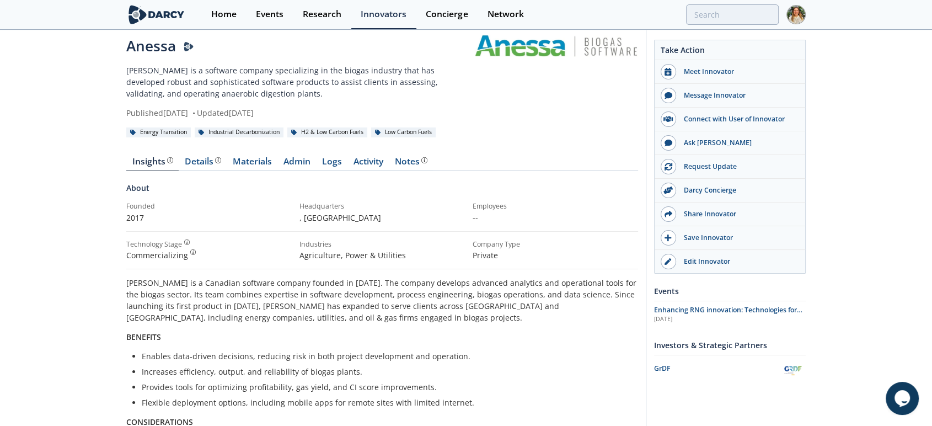
scroll to position [199, 0]
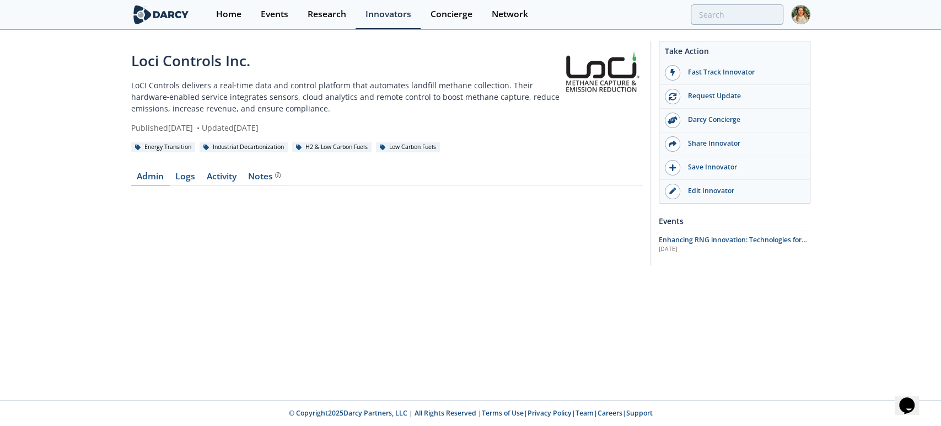
click at [148, 174] on link "Admin" at bounding box center [150, 178] width 39 height 13
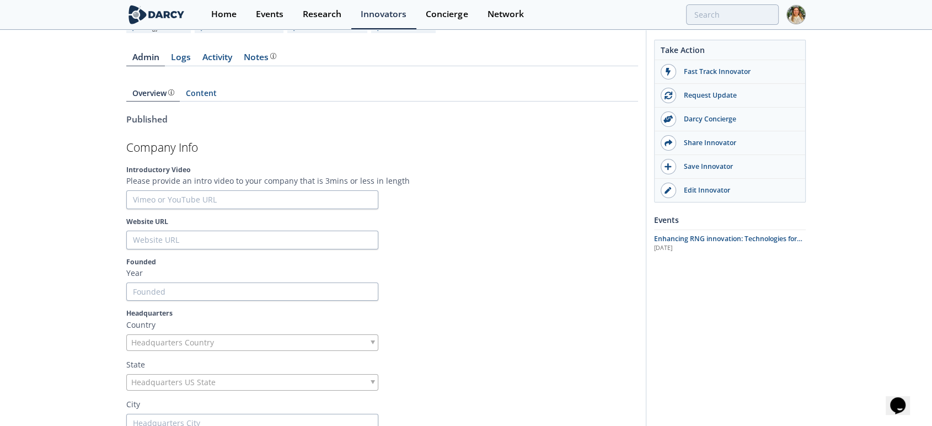
scroll to position [184, 0]
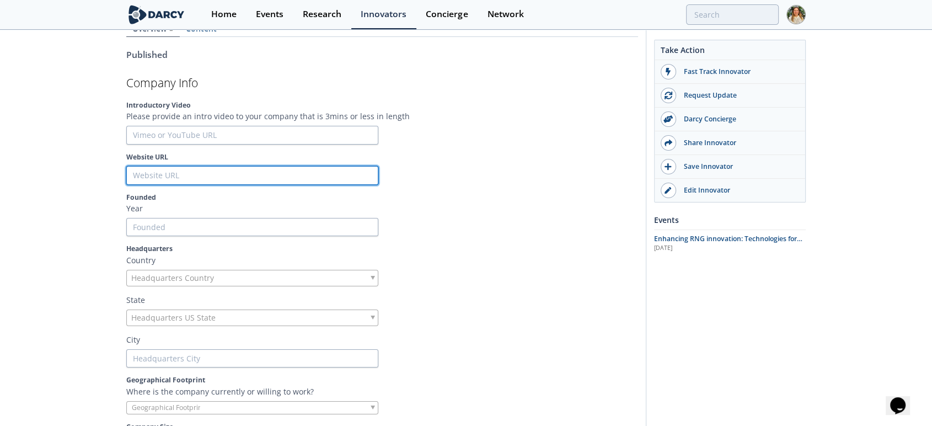
click at [195, 171] on input "Website URL" at bounding box center [252, 175] width 252 height 19
type input "l"
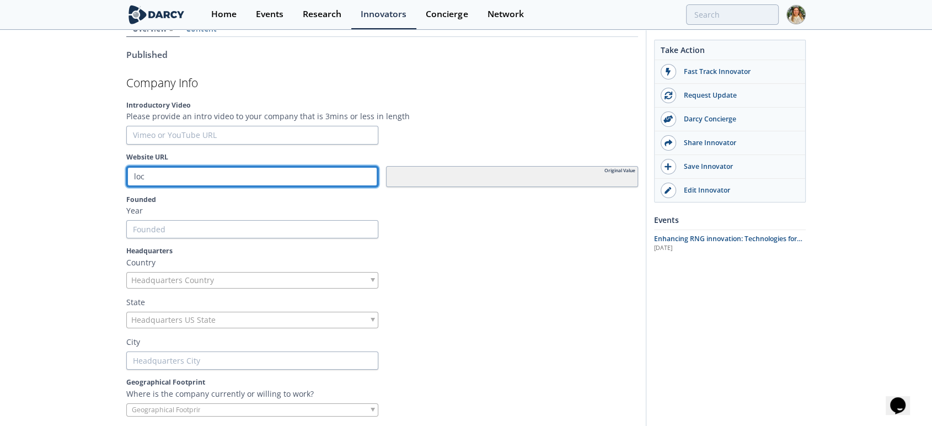
type input "loco"
type input "loc"
type input "locic"
type input "locico"
type input "locicon"
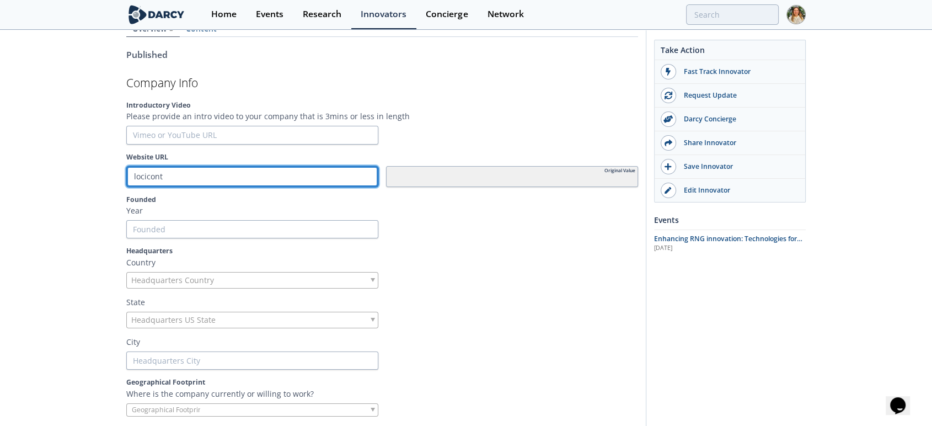
type input "locicontr"
type input "locicontro"
type input "locicontrol"
type input "locicontrols"
type input "locicontrols."
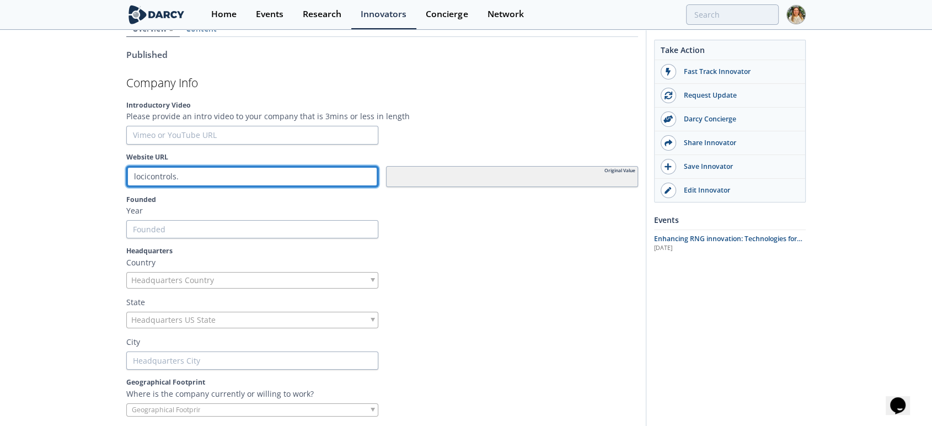
type input "locicontrols.c"
type input "locicontrols.co"
type input "locicontrols.com"
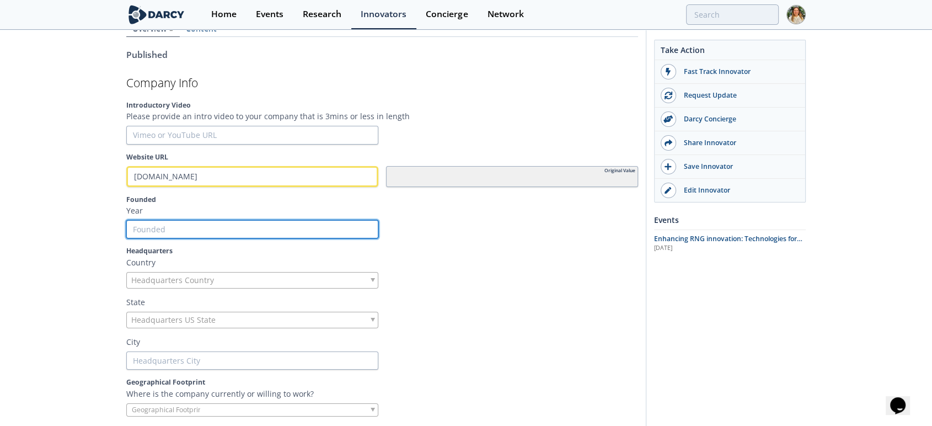
type input "2"
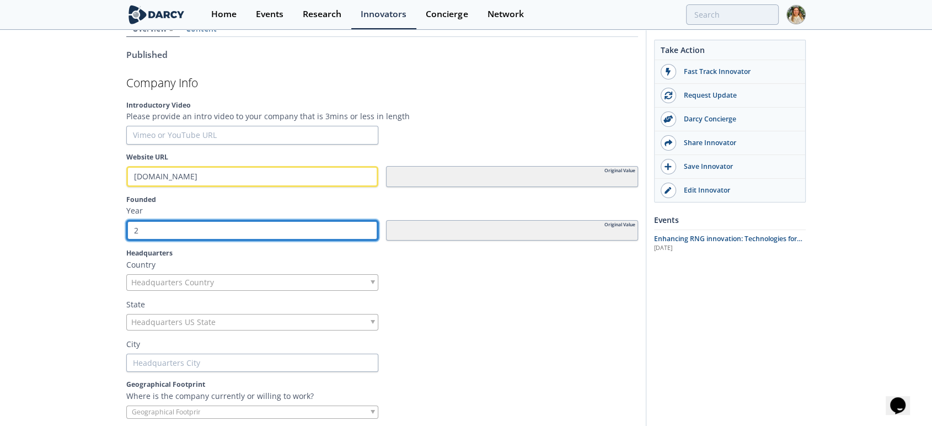
type input "20"
type input "201"
type input "2013"
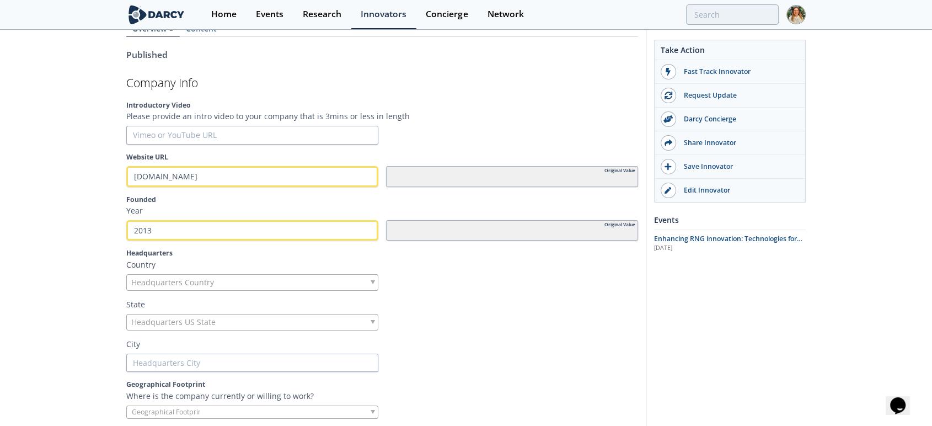
click at [193, 283] on span "Headquarters Country" at bounding box center [172, 282] width 83 height 15
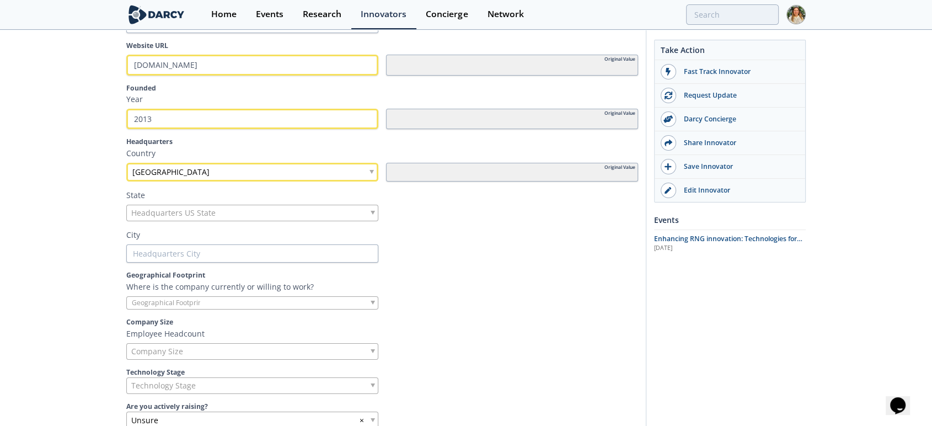
scroll to position [306, 0]
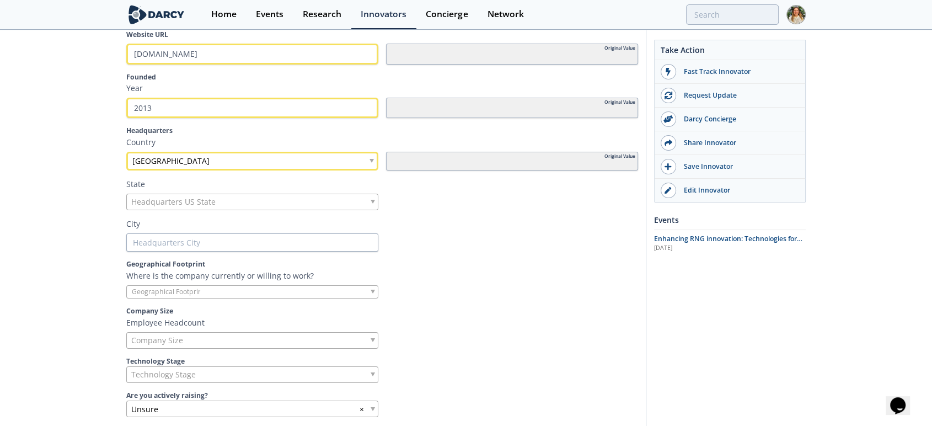
click at [150, 288] on input "search" at bounding box center [169, 292] width 84 height 12
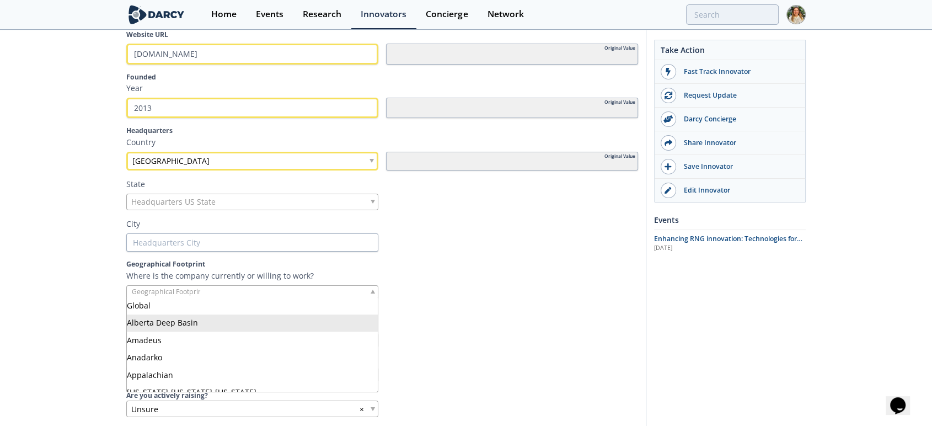
type input "i"
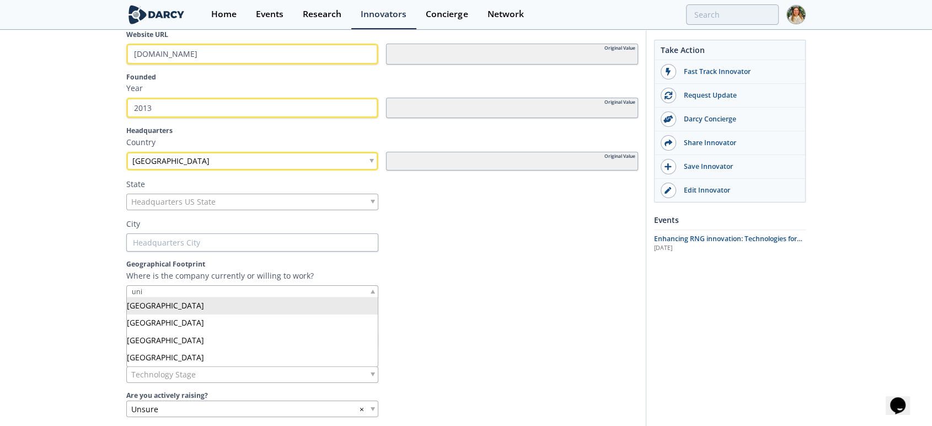
type input "uni"
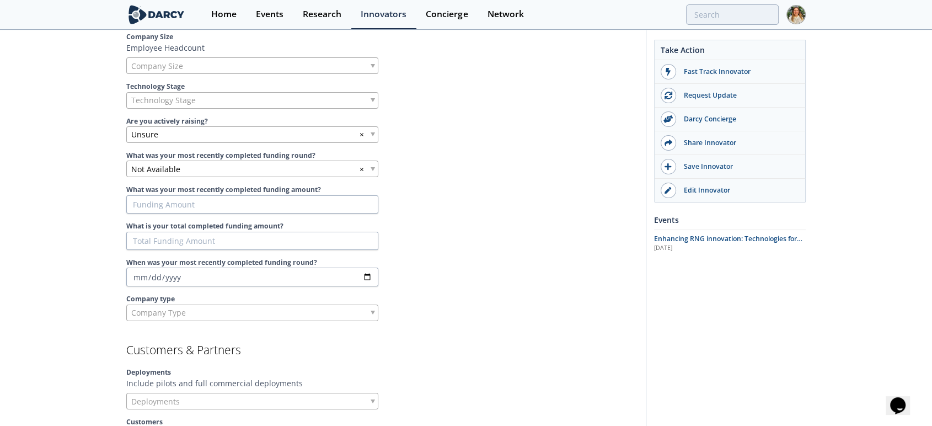
scroll to position [613, 0]
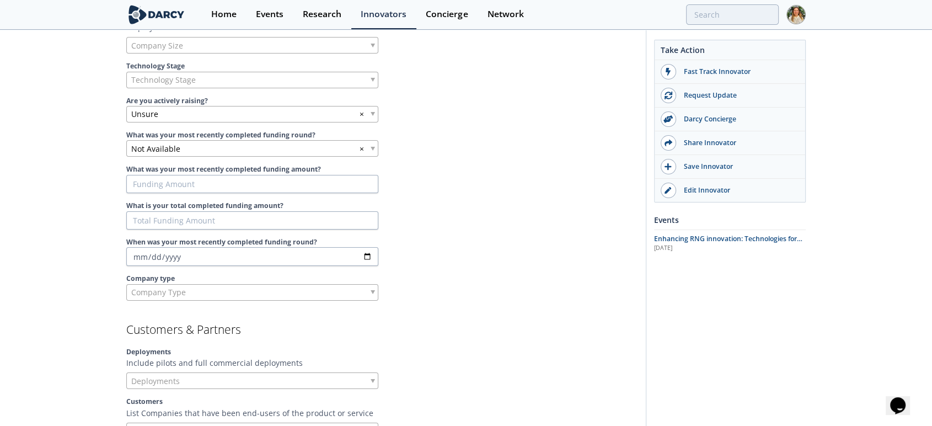
click at [147, 77] on span "Technology Stage" at bounding box center [163, 79] width 65 height 15
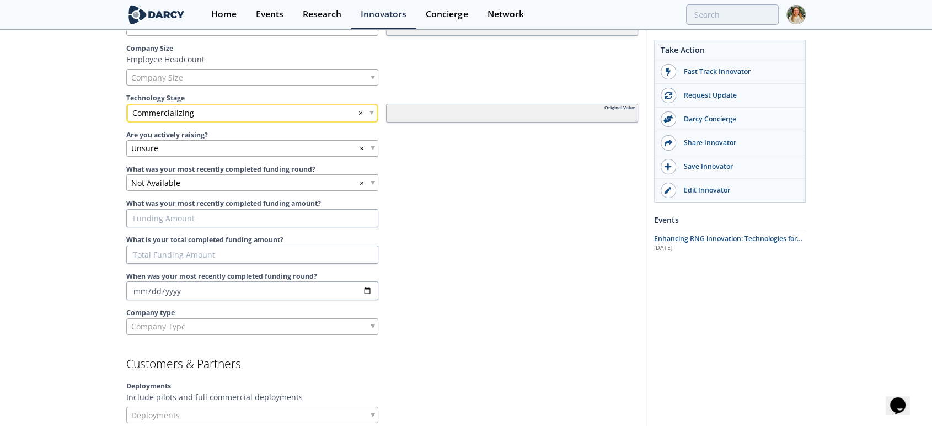
scroll to position [551, 0]
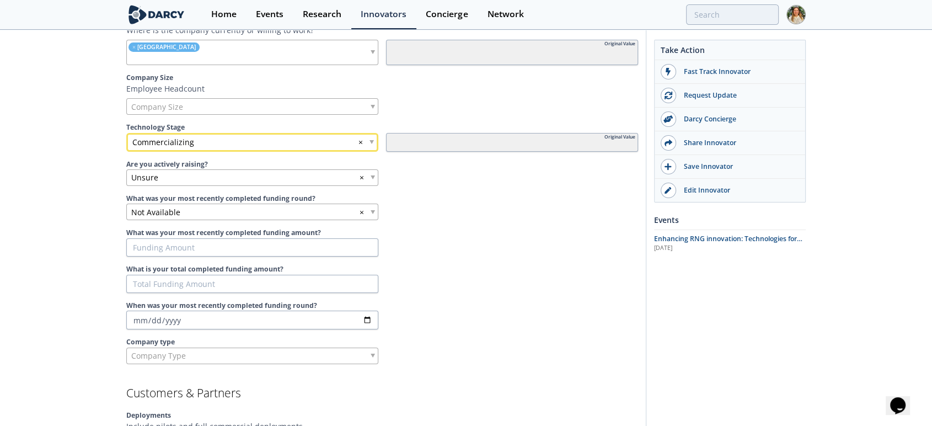
click at [158, 351] on span "Company Type" at bounding box center [158, 355] width 55 height 15
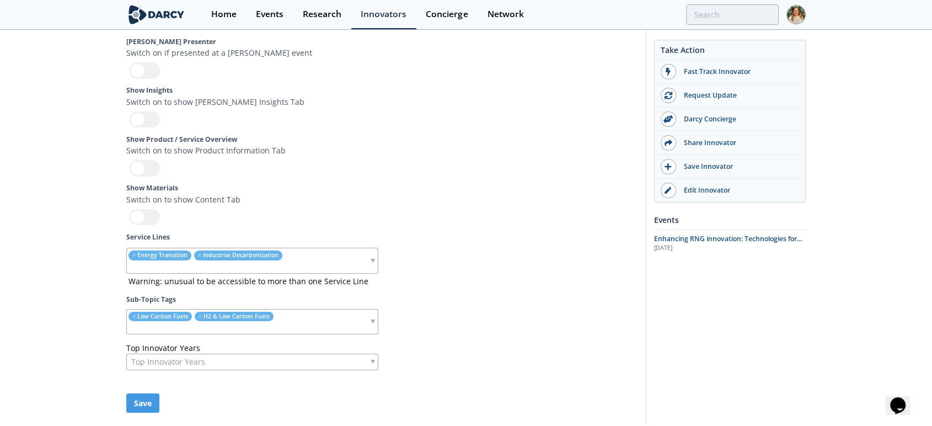
scroll to position [3439, 0]
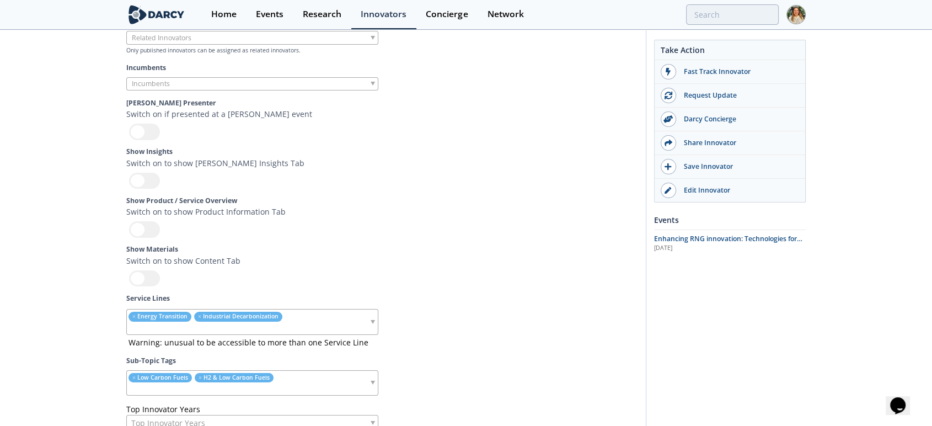
drag, startPoint x: 151, startPoint y: 301, endPoint x: 148, endPoint y: 270, distance: 31.0
click at [151, 286] on div at bounding box center [144, 278] width 31 height 16
click at [0, 0] on input "checkbox" at bounding box center [0, 0] width 0 height 0
click at [145, 237] on div at bounding box center [144, 229] width 31 height 16
click at [0, 0] on input "checkbox" at bounding box center [0, 0] width 0 height 0
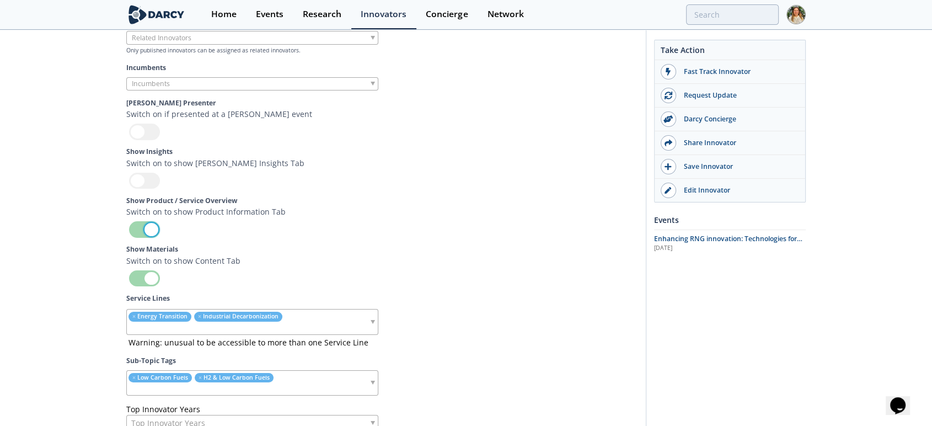
click at [146, 189] on div at bounding box center [144, 181] width 31 height 16
click at [0, 0] on input "checkbox" at bounding box center [0, 0] width 0 height 0
click at [149, 140] on div at bounding box center [144, 132] width 31 height 16
click at [0, 0] on input "checkbox" at bounding box center [0, 0] width 0 height 0
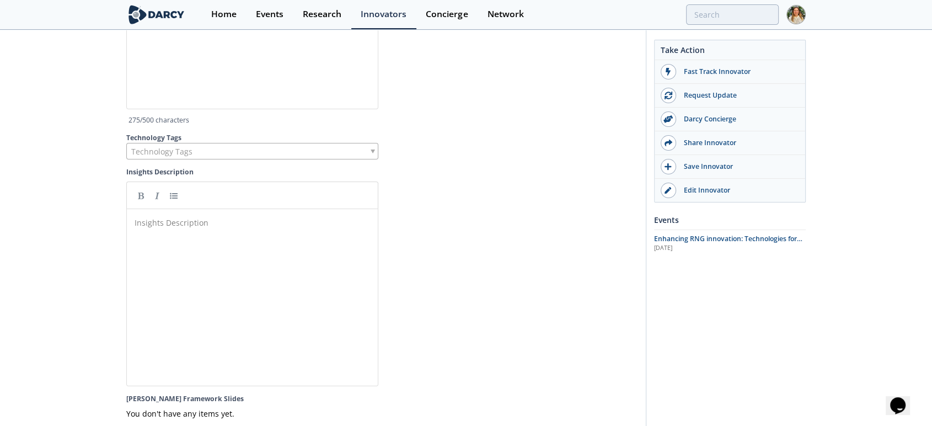
scroll to position [2827, 0]
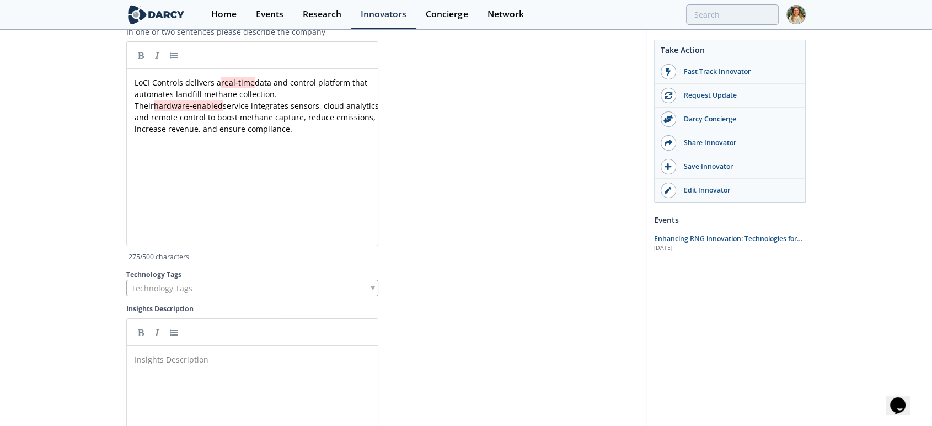
click at [151, 296] on span "Technology Tags" at bounding box center [161, 287] width 61 height 15
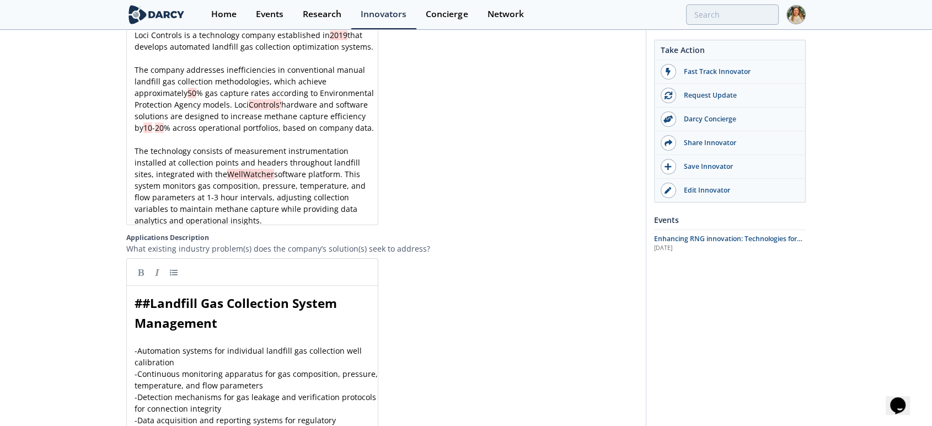
scroll to position [1234, 0]
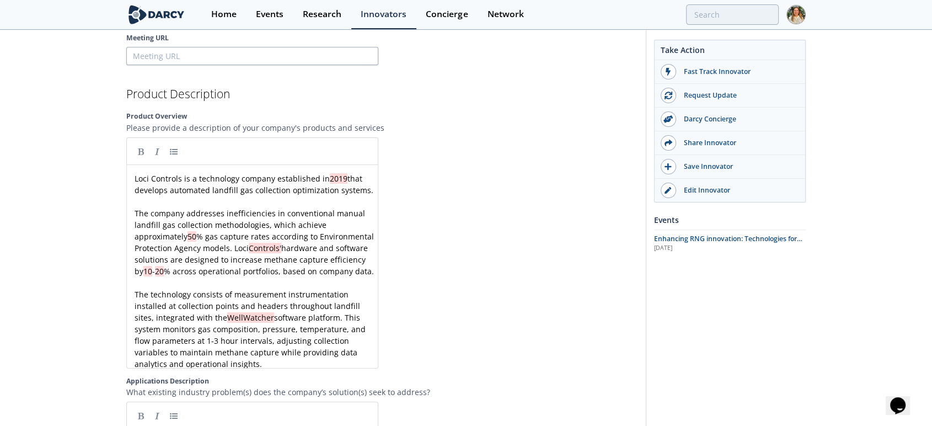
click at [132, 173] on pre "Loci Controls is a technology company established in 2019 that develops automat…" at bounding box center [256, 184] width 249 height 23
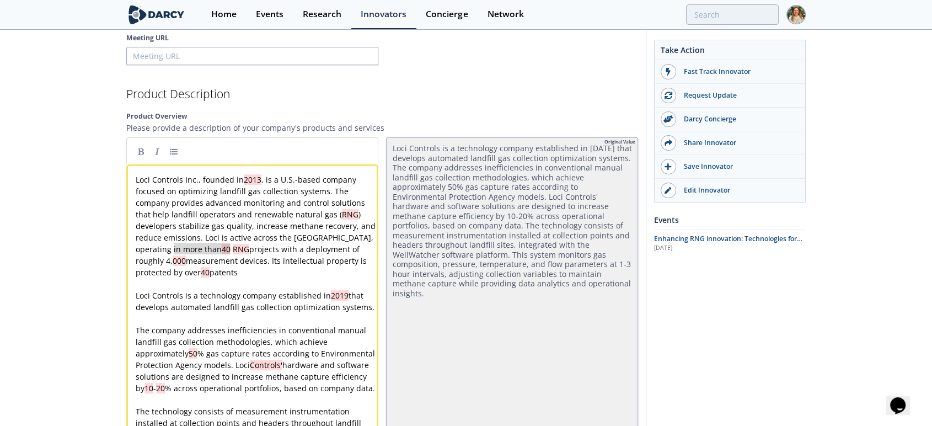
type textarea "in more than 40"
drag, startPoint x: 229, startPoint y: 243, endPoint x: 173, endPoint y: 246, distance: 56.3
type textarea "with a deployment of roughly 4,000 measurement devices"
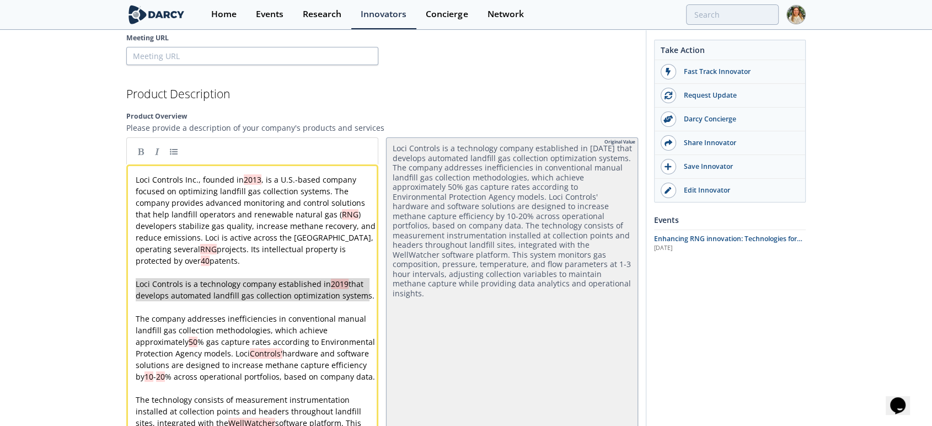
type textarea "Loci Controls is a technology company established in 2019 that develops automat…"
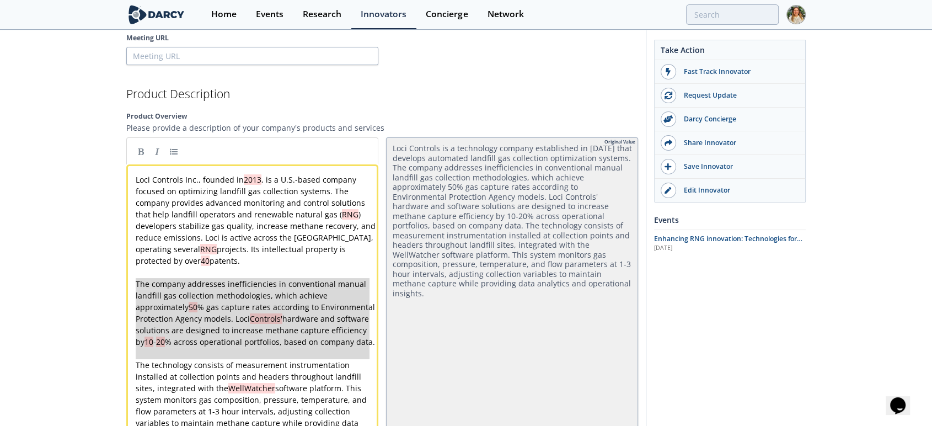
type textarea "The company addresses inefficiencies in conventional manual landfill gas collec…"
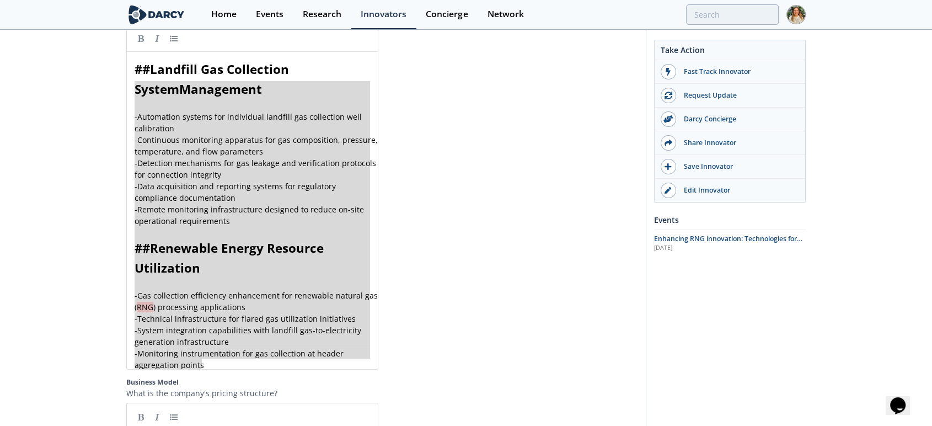
type textarea "## Landfill Gas Collection System Management - Automation systems for individua…"
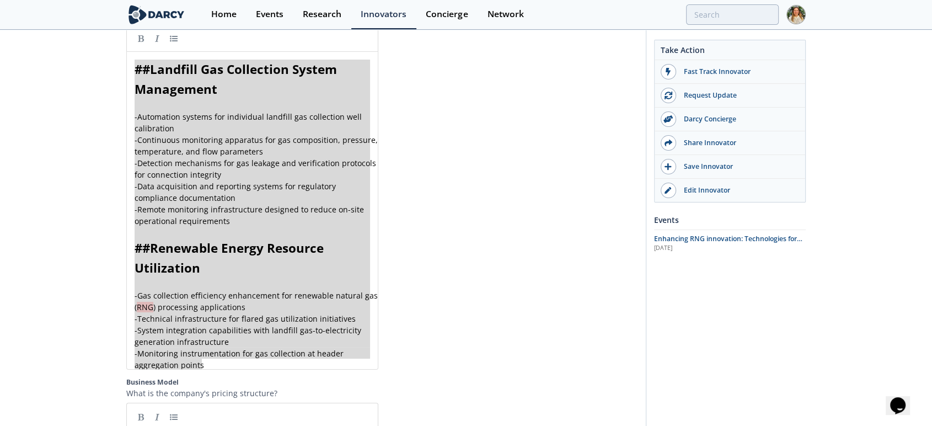
drag, startPoint x: 213, startPoint y: 366, endPoint x: 101, endPoint y: 65, distance: 321.2
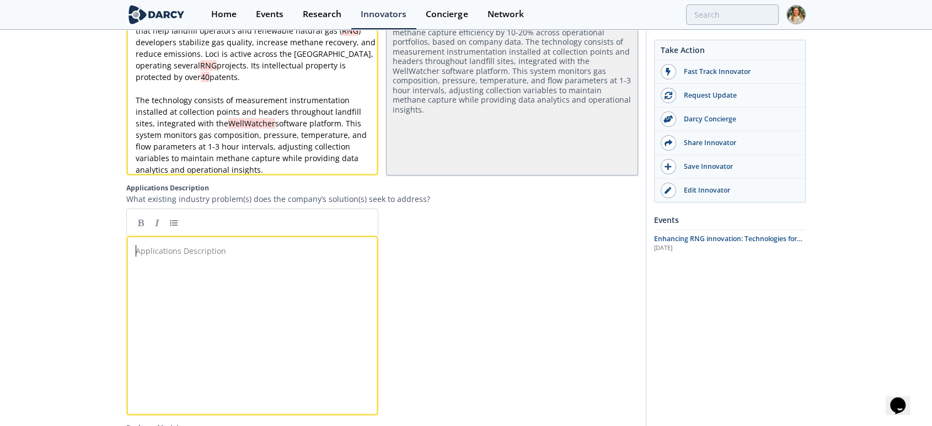
paste textarea
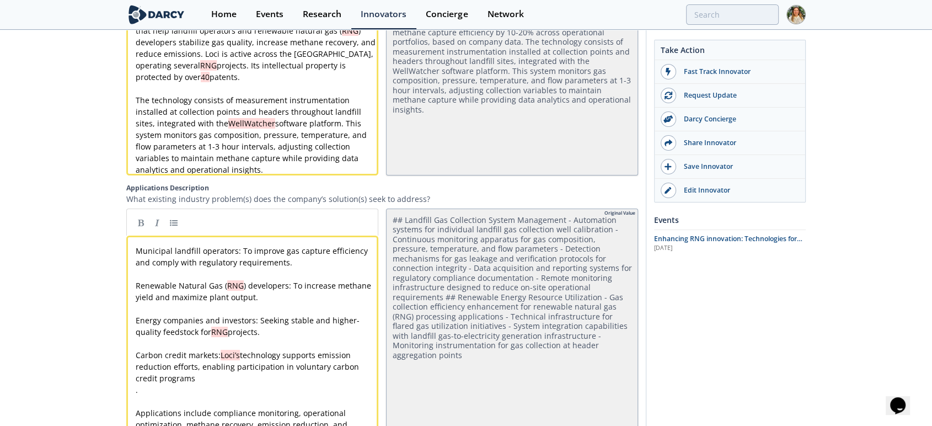
scroll to position [1445, 0]
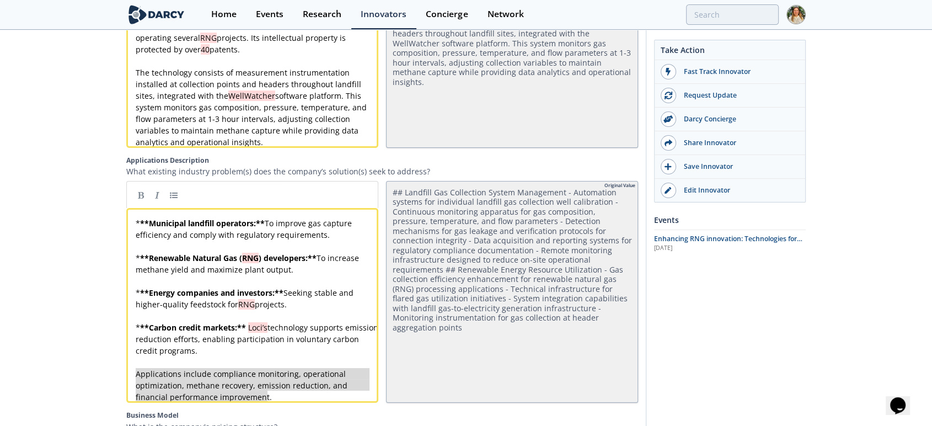
drag, startPoint x: 273, startPoint y: 401, endPoint x: 81, endPoint y: 385, distance: 193.1
type textarea "Applications include compliance monitoring, operational optimization, methane r…"
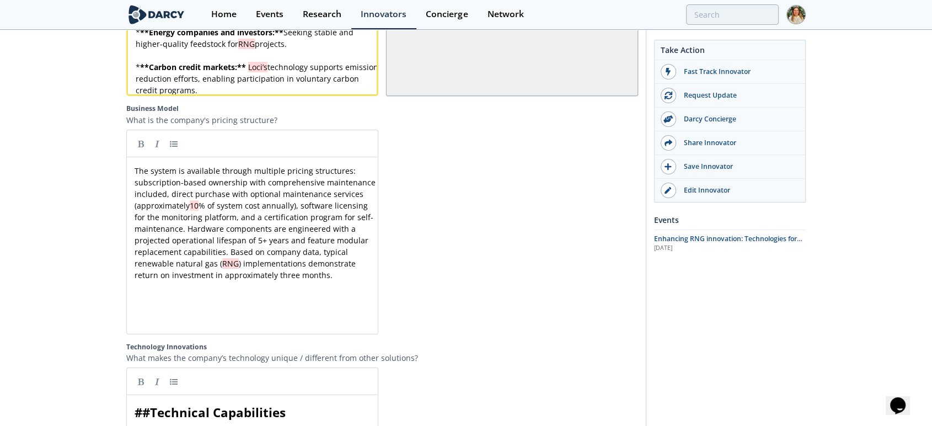
scroll to position [4, 0]
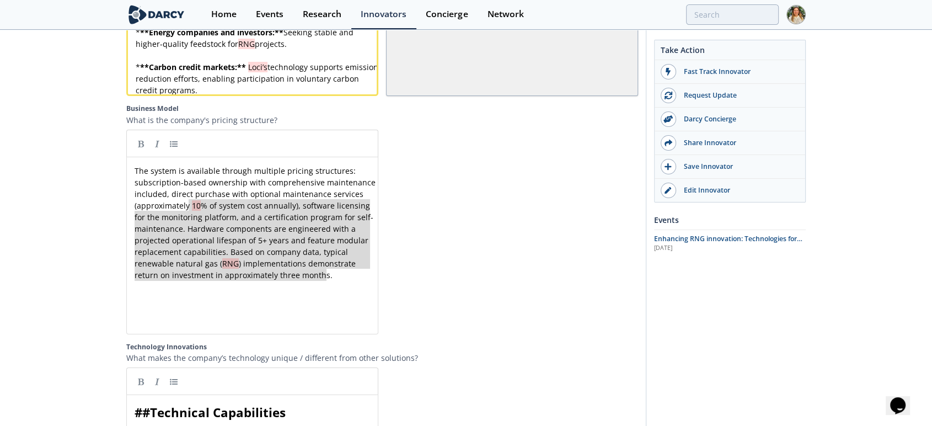
type textarea "The system is available through multiple pricing structures: subscription-based…"
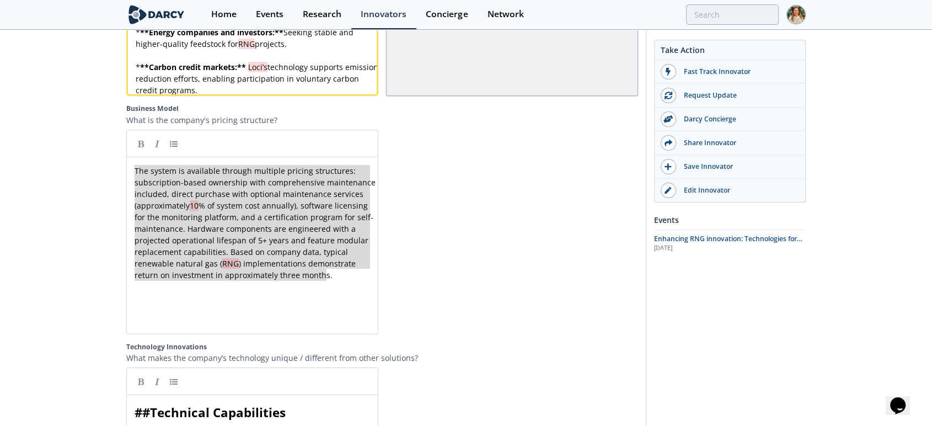
drag, startPoint x: 344, startPoint y: 297, endPoint x: 68, endPoint y: 138, distance: 317.9
click at [68, 138] on div "Loci Controls Inc. LoCI Controls delivers a real‑time data and control platform…" at bounding box center [466, 168] width 932 height 3776
paste textarea
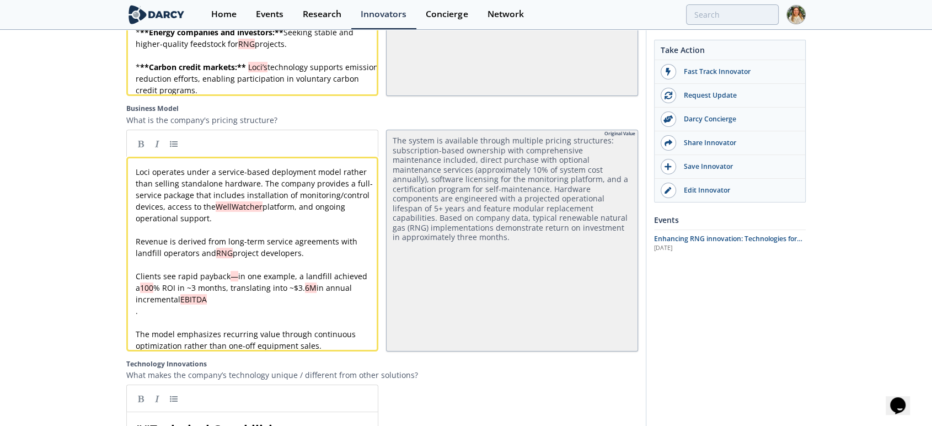
click at [285, 224] on pre "Loci operates under a service-based deployment model rather than selling standa…" at bounding box center [256, 195] width 247 height 58
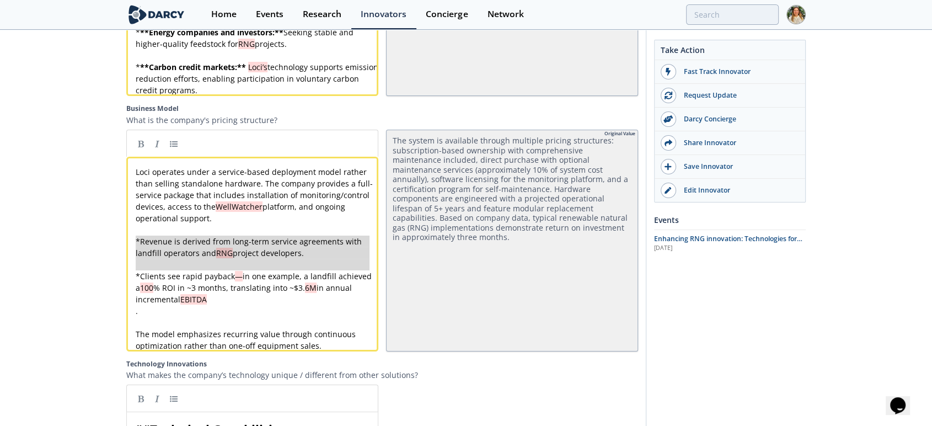
type textarea "* Revenue is derived from long-term service agreements with landfill operators …"
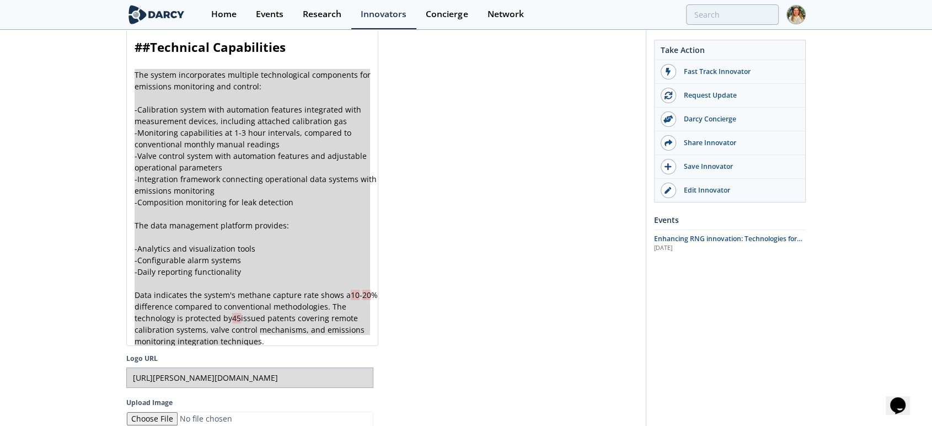
type textarea "## Technical Capabilities The system incorporates multiple technological compon…"
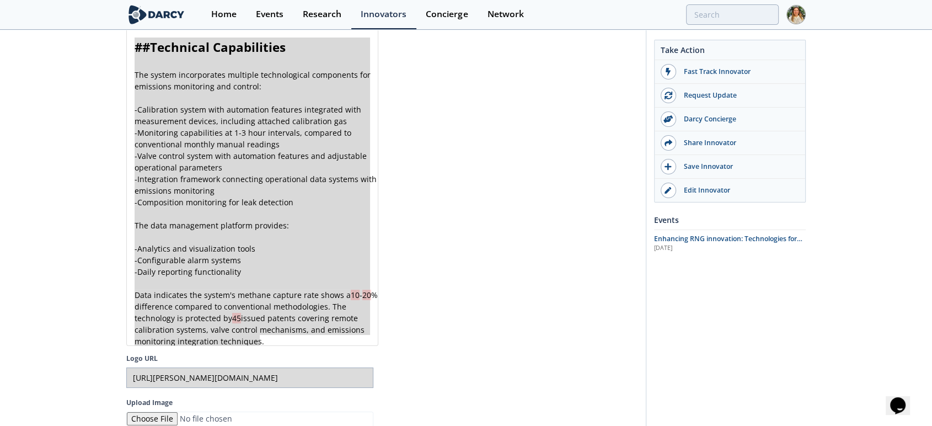
drag, startPoint x: 269, startPoint y: 352, endPoint x: 80, endPoint y: 45, distance: 360.4
paste textarea
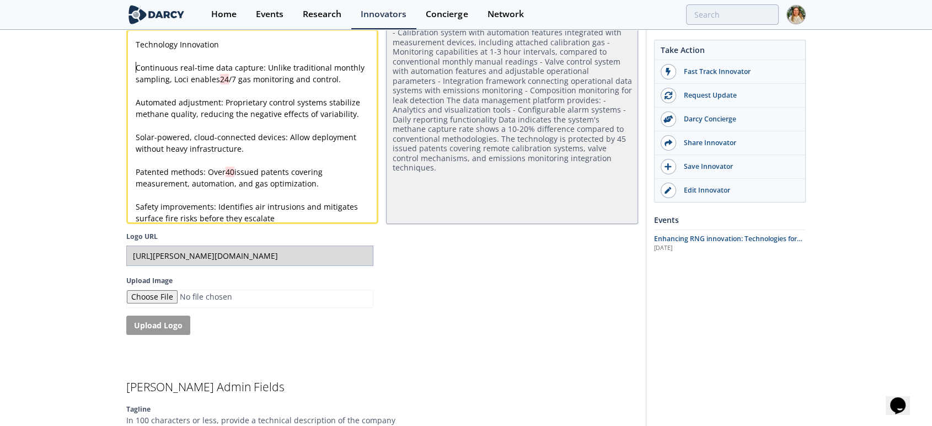
type textarea "Technology Innovation"
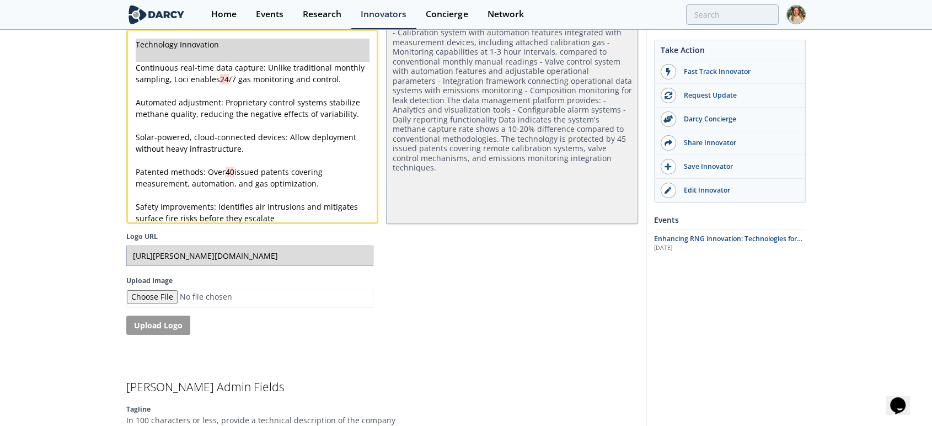
drag, startPoint x: 133, startPoint y: 79, endPoint x: 119, endPoint y: 39, distance: 42.2
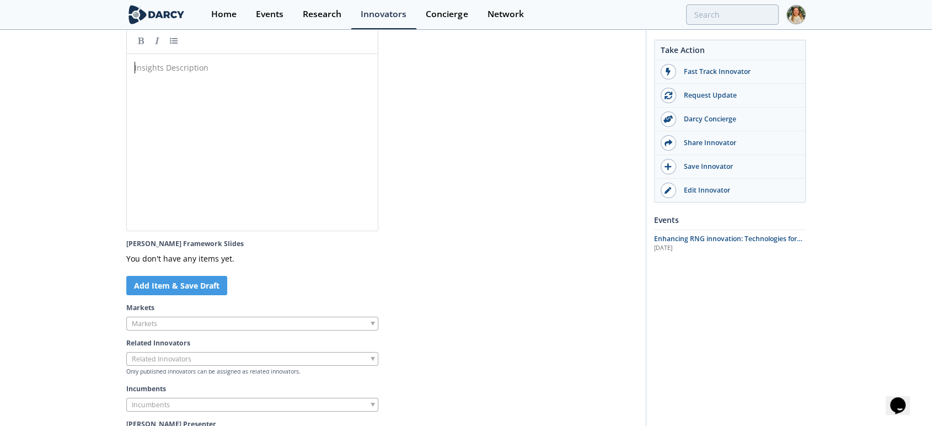
click at [236, 158] on div "Insights Description ​" at bounding box center [260, 151] width 256 height 182
paste textarea
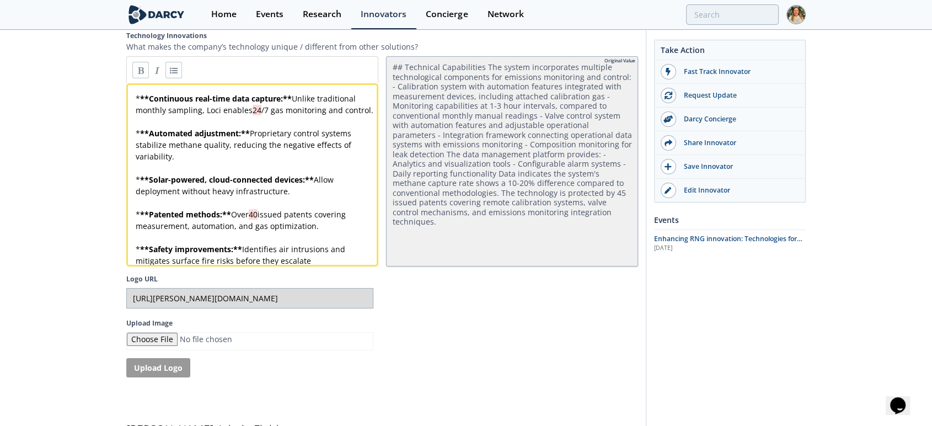
scroll to position [2057, 0]
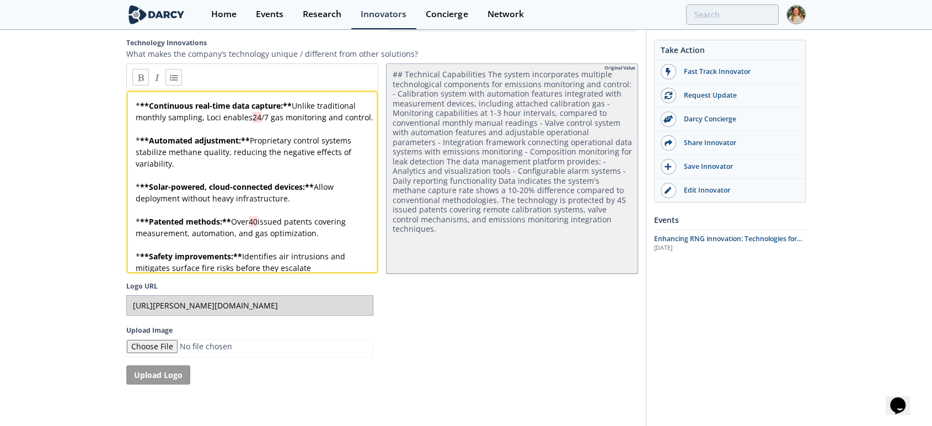
click at [332, 274] on pre "* ** Safety improvements: ** Identifies air intrusions and mitigates surface fi…" at bounding box center [256, 261] width 247 height 23
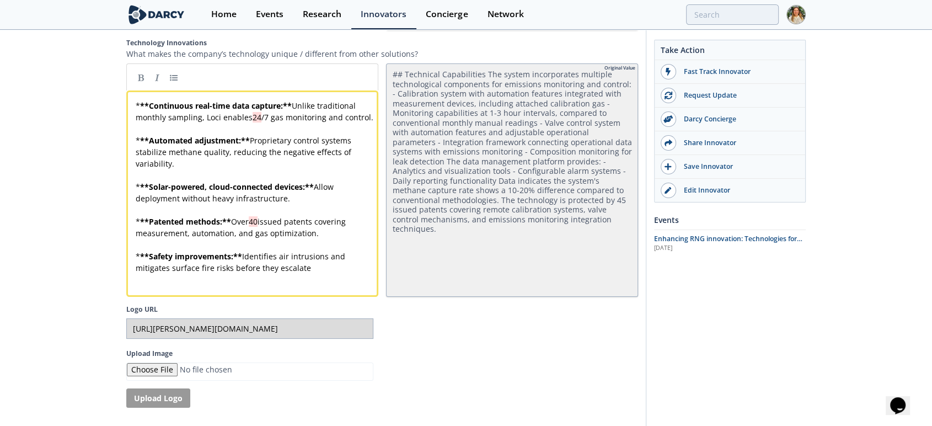
paste textarea "Key features include:"
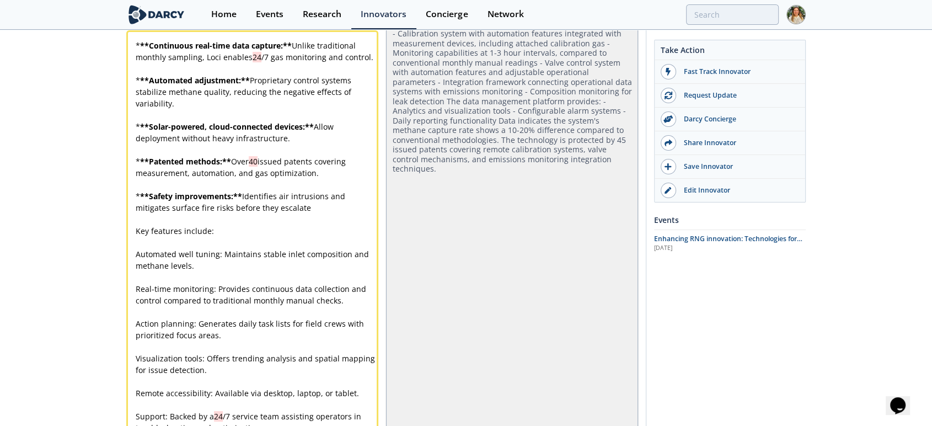
scroll to position [2157, 0]
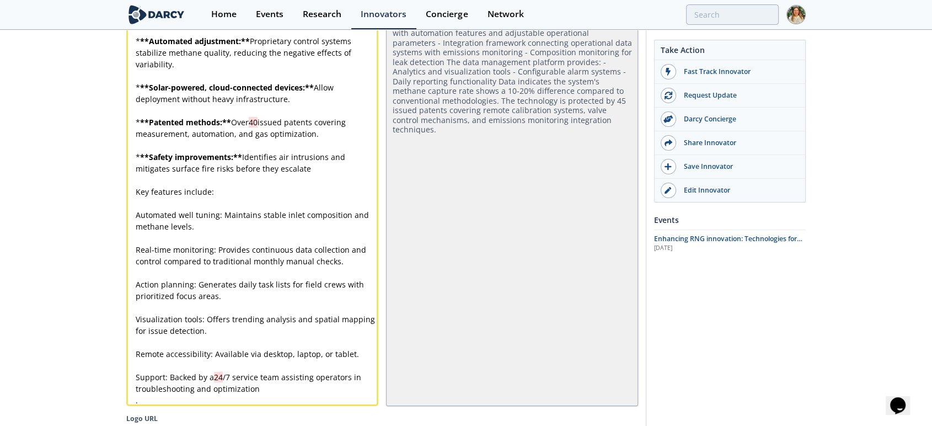
click at [136, 201] on div "x * ** Continuous real-time data capture: ** Unlike traditional monthly samplin…" at bounding box center [256, 203] width 247 height 405
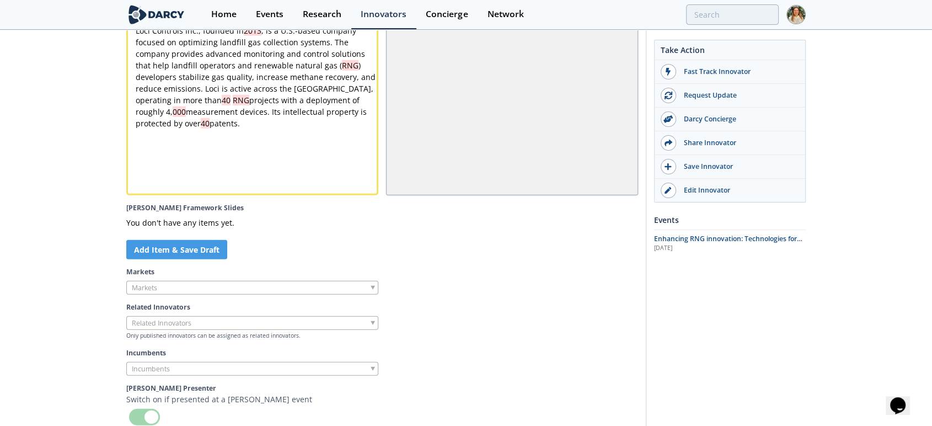
scroll to position [2892, 0]
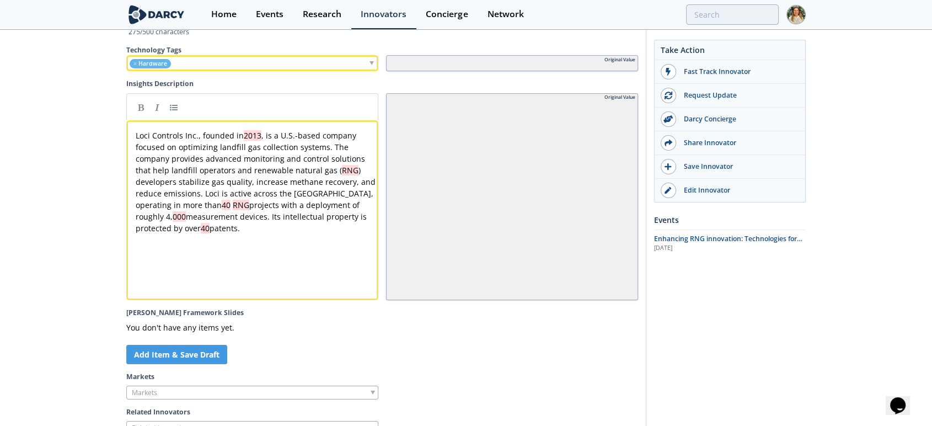
click at [245, 285] on div "xxxxxxxxxx Loci Controls Inc., founded in 2013 , is a U.S.-based company focuse…" at bounding box center [260, 218] width 254 height 182
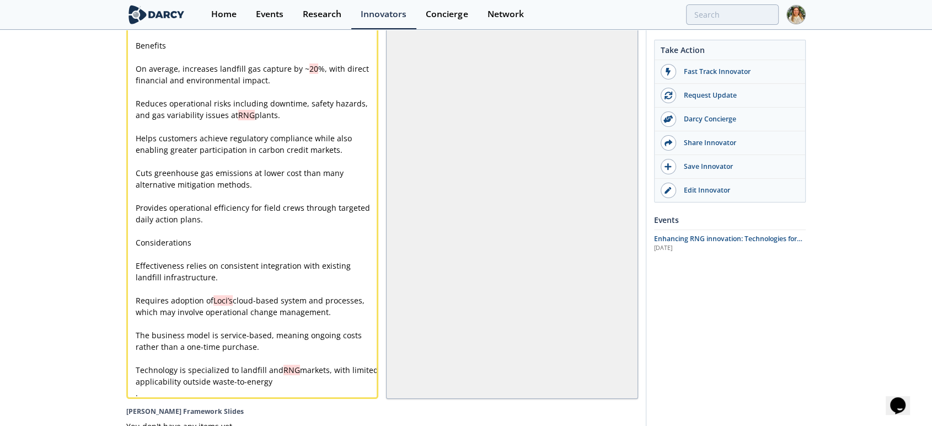
scroll to position [3036, 0]
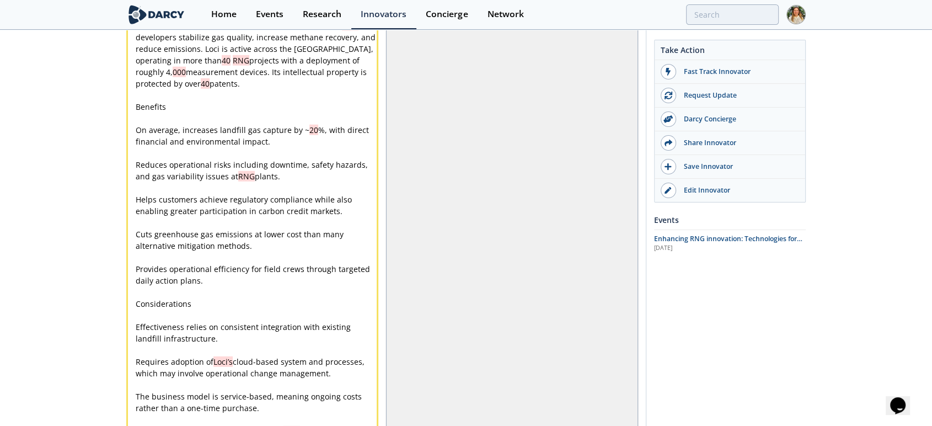
click at [149, 101] on pre "​" at bounding box center [256, 95] width 247 height 12
click at [149, 131] on div "xxxxxxxxxx Loci Controls Inc., founded in 2013 , is a U.S.-based company focuse…" at bounding box center [256, 222] width 247 height 475
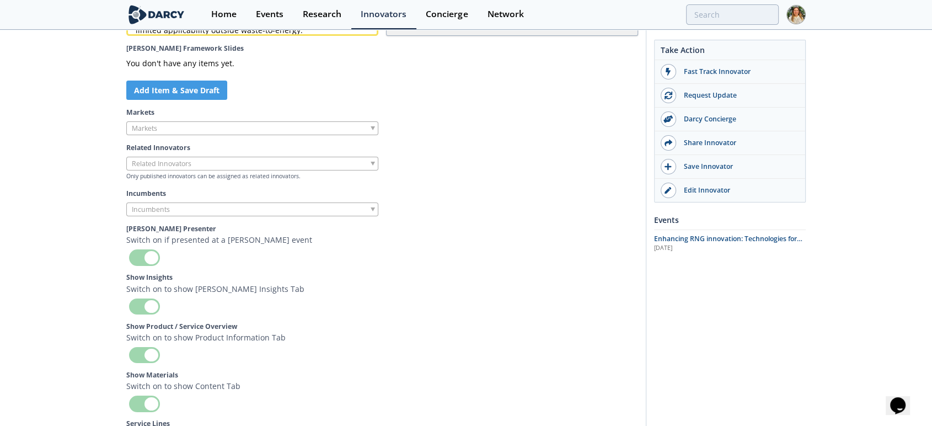
scroll to position [3343, 0]
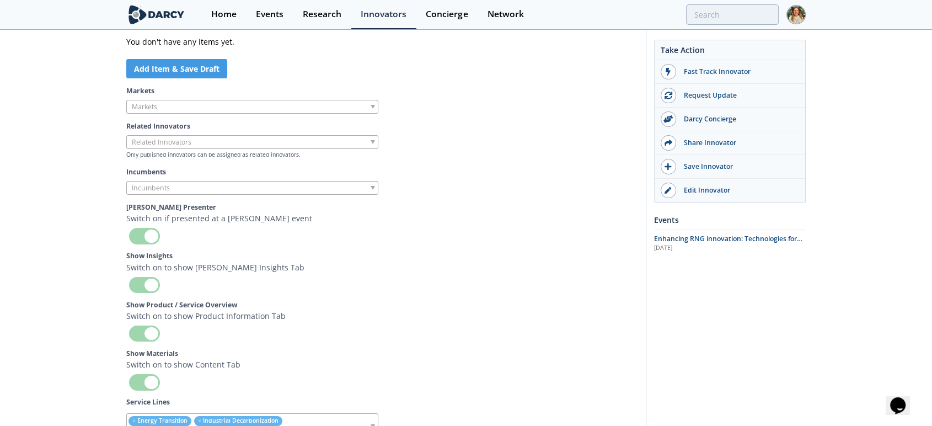
click at [191, 112] on input "search" at bounding box center [169, 107] width 84 height 12
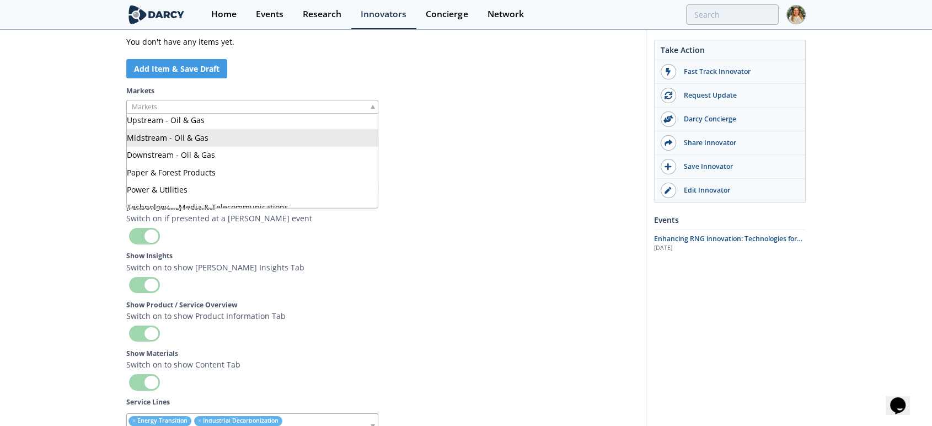
scroll to position [270, 0]
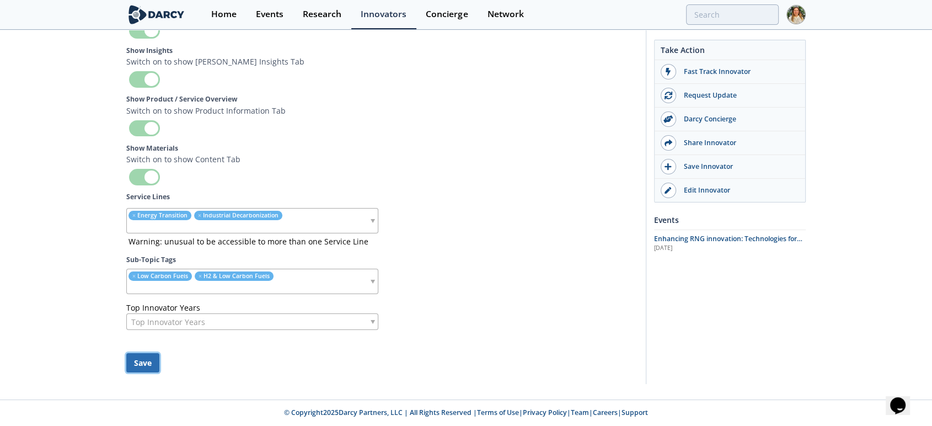
click at [133, 366] on button "Save" at bounding box center [142, 362] width 33 height 19
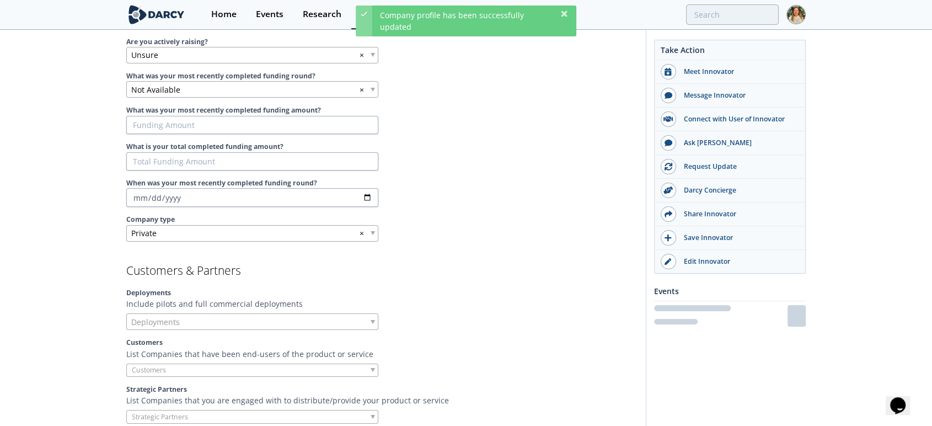
scroll to position [0, 0]
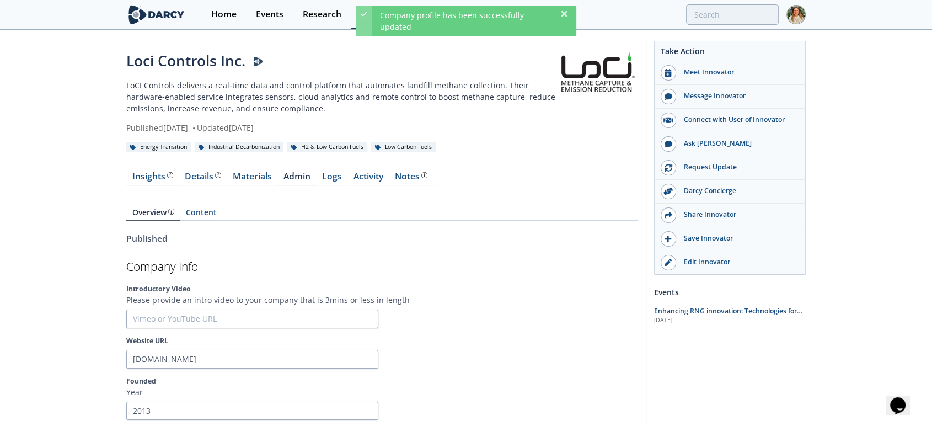
click at [137, 174] on div "Insights" at bounding box center [152, 176] width 41 height 9
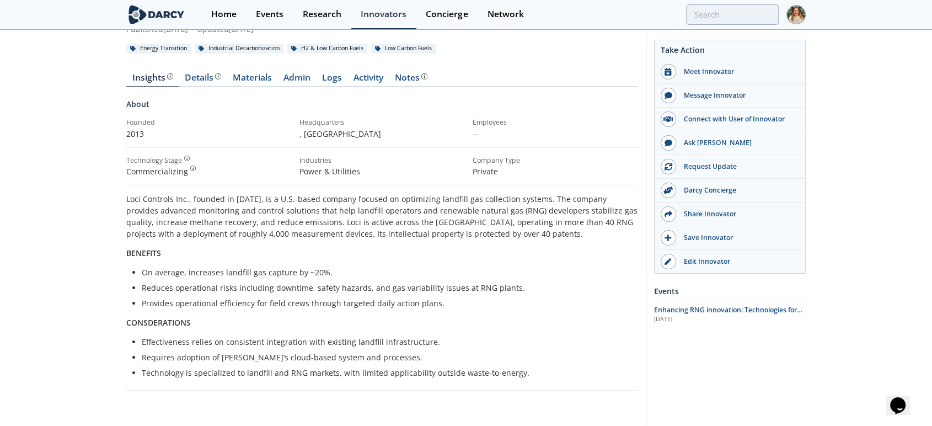
scroll to position [78, 0]
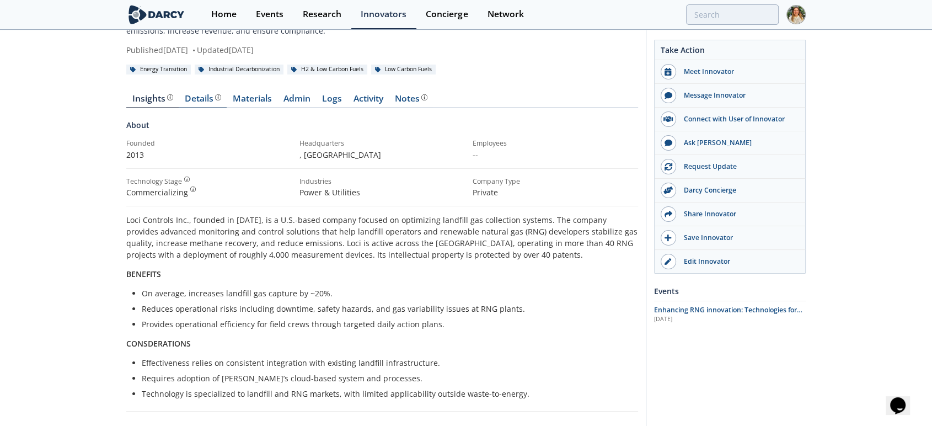
click at [186, 94] on div "Details" at bounding box center [203, 98] width 36 height 9
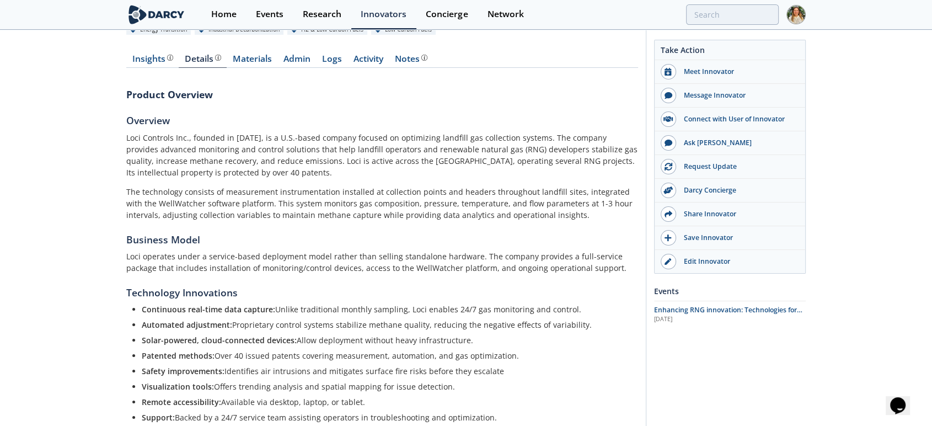
scroll to position [76, 0]
